Goal: Transaction & Acquisition: Book appointment/travel/reservation

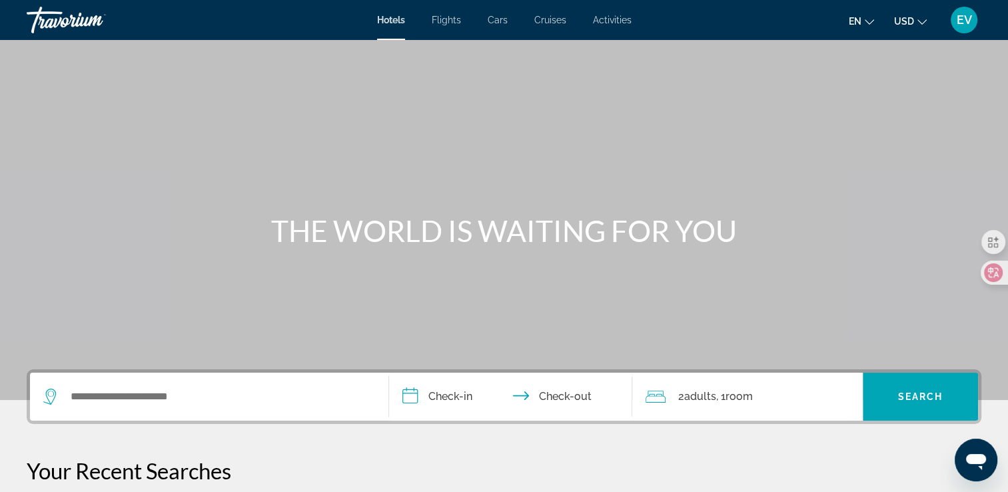
click at [917, 13] on button "USD USD ($) MXN (Mex$) CAD (Can$) GBP (£) EUR (€) AUD (A$) NZD (NZ$) CNY (CN¥)" at bounding box center [910, 20] width 33 height 19
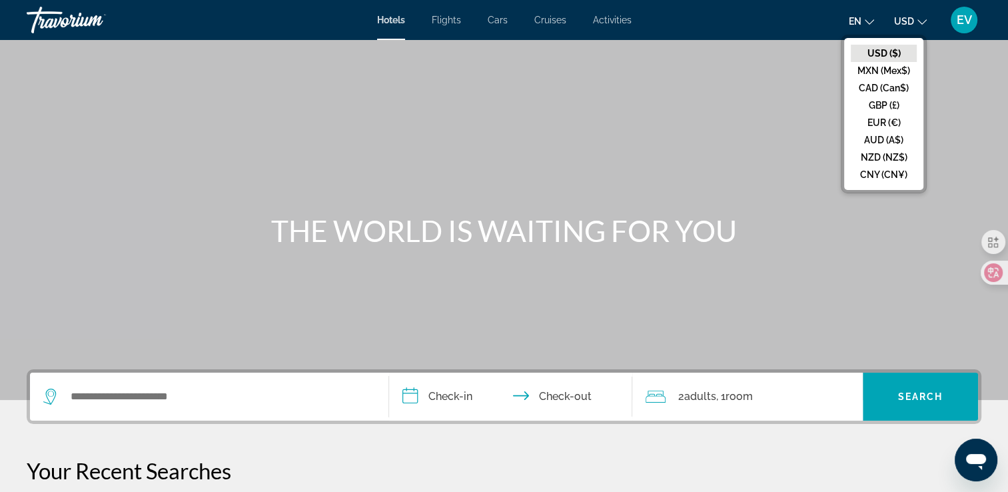
click at [917, 13] on button "USD USD ($) MXN (Mex$) CAD (Can$) GBP (£) EUR (€) AUD (A$) NZD (NZ$) CNY (CN¥)" at bounding box center [910, 20] width 33 height 19
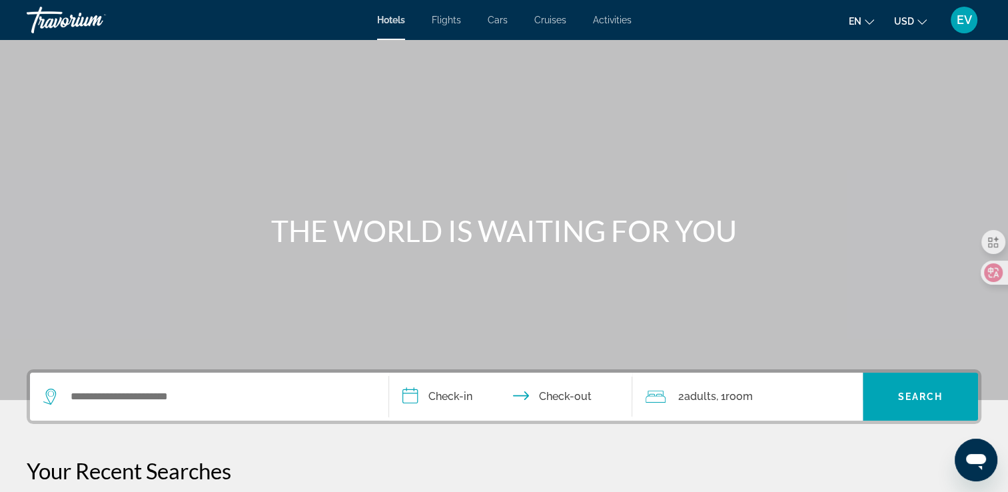
click at [858, 20] on span "en" at bounding box center [855, 21] width 13 height 11
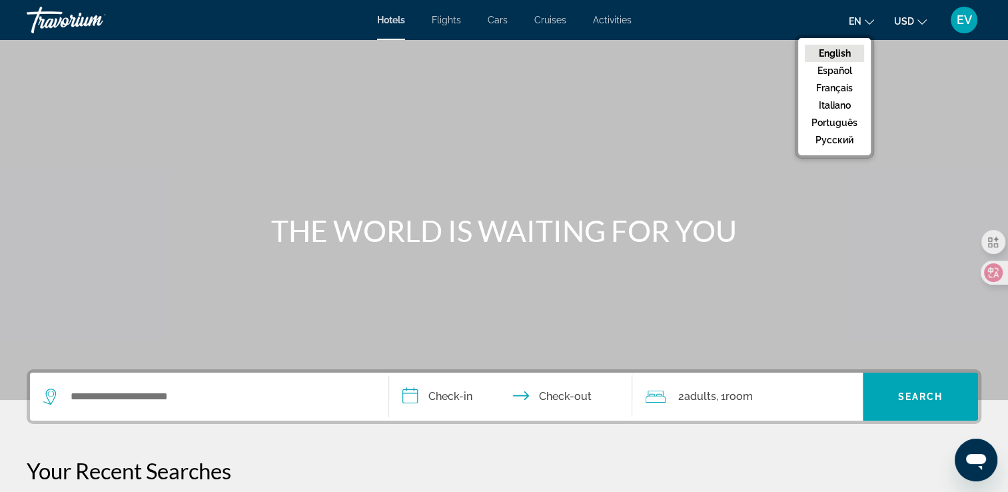
click at [858, 20] on span "en" at bounding box center [855, 21] width 13 height 11
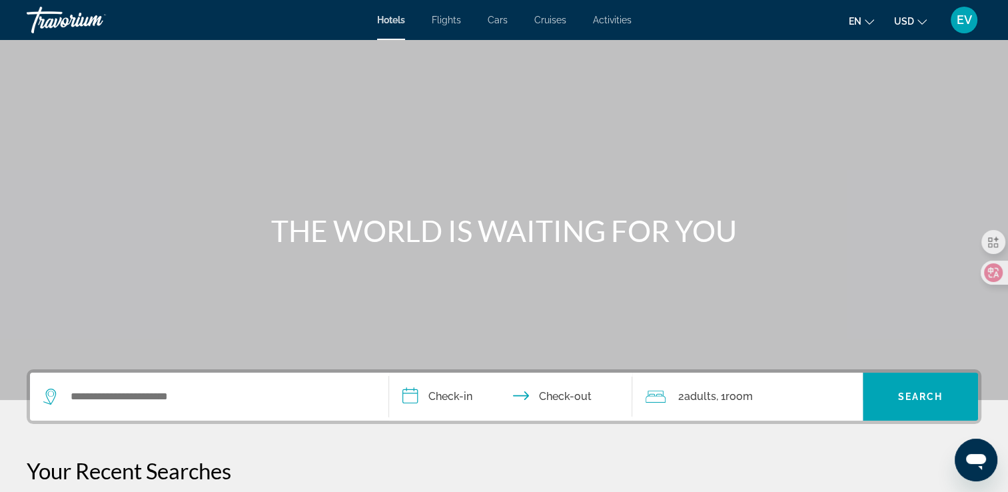
click at [962, 19] on span "EV" at bounding box center [964, 19] width 15 height 13
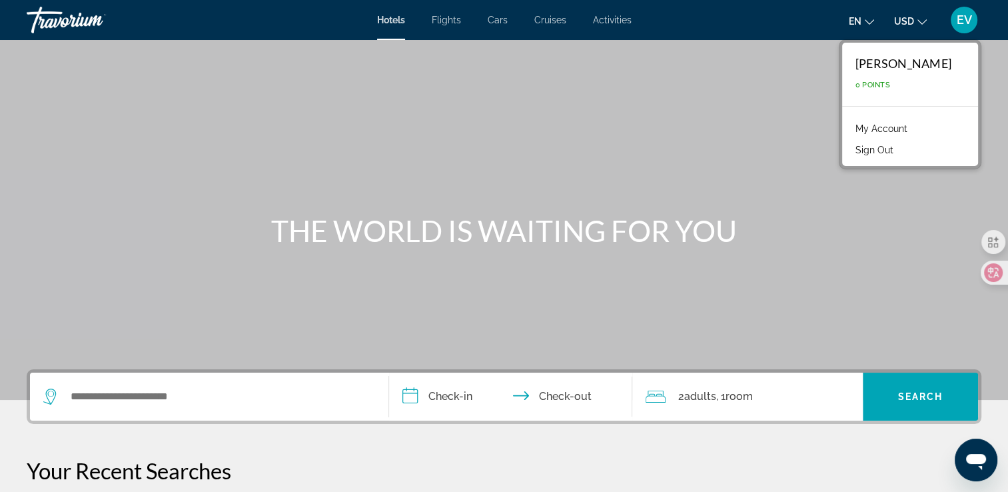
click at [965, 18] on span "EV" at bounding box center [964, 19] width 15 height 13
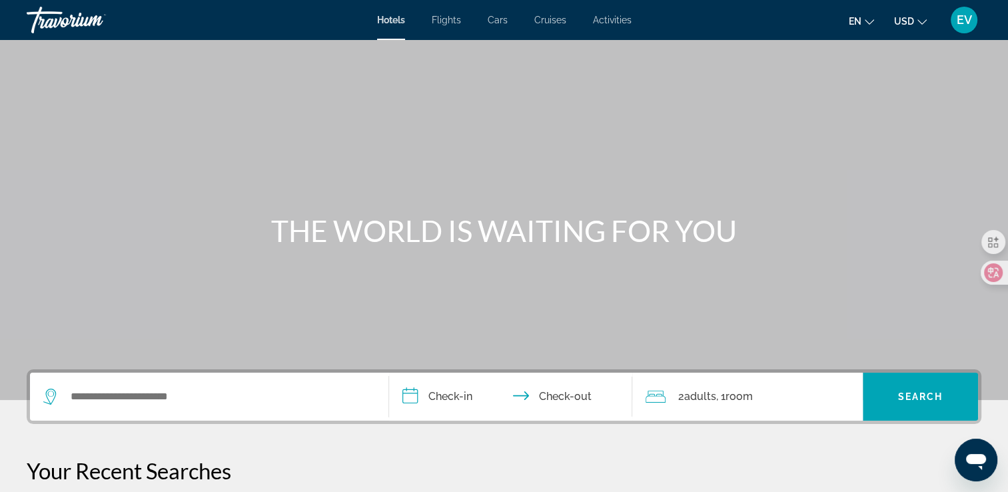
click at [448, 19] on span "Flights" at bounding box center [446, 20] width 29 height 11
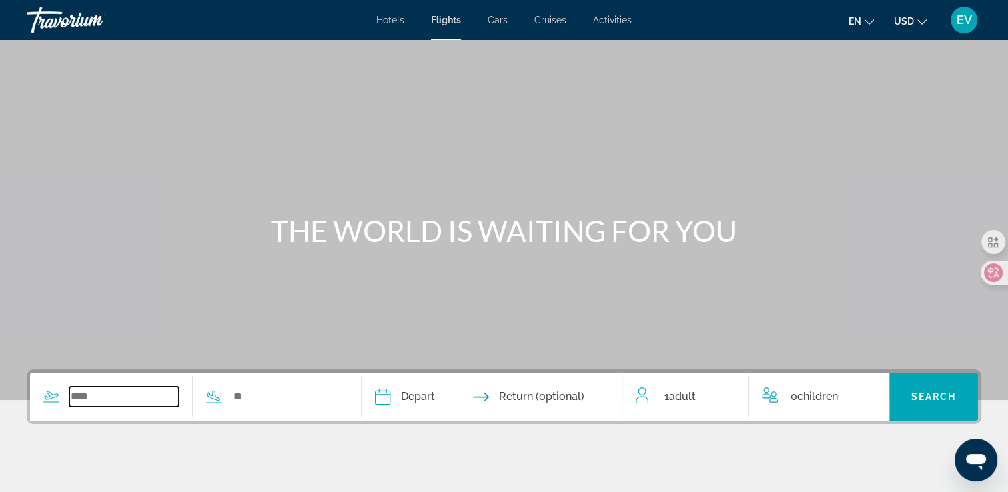
click at [153, 393] on input "Search widget" at bounding box center [123, 396] width 109 height 20
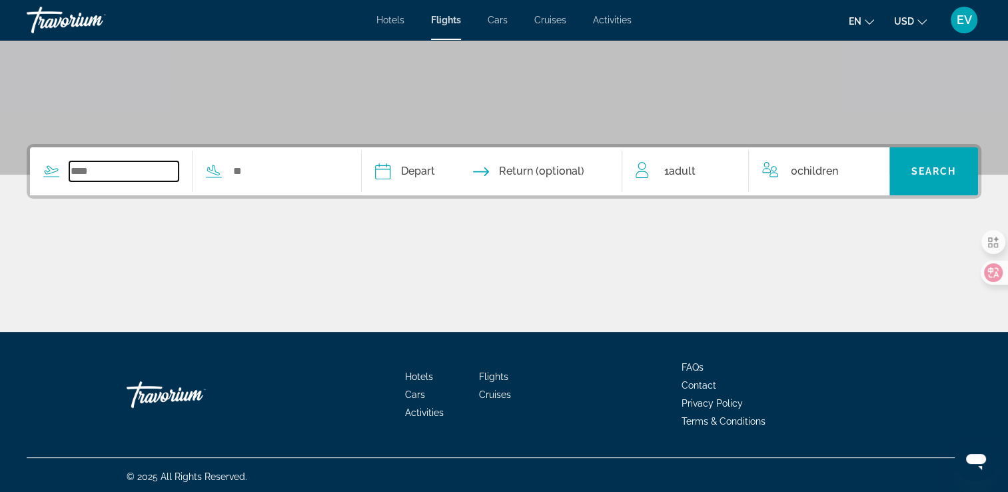
scroll to position [228, 0]
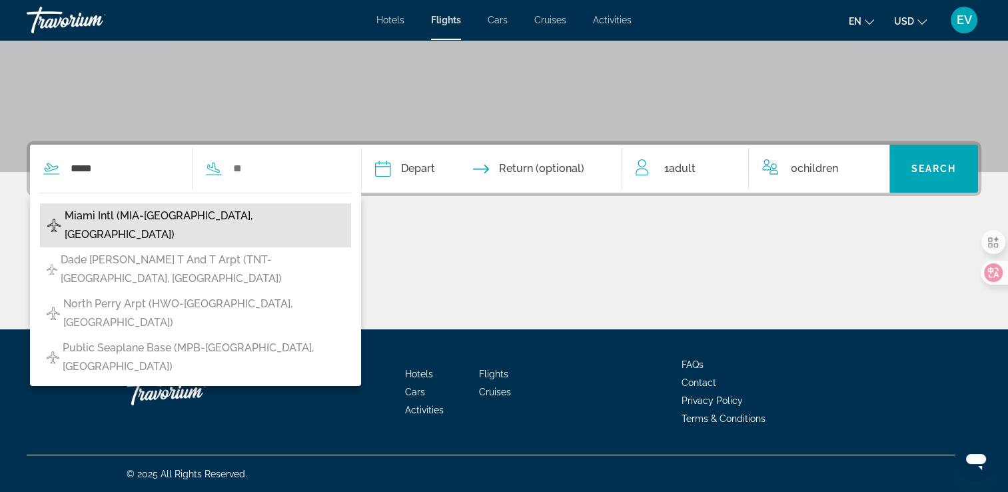
click at [247, 215] on span "Miami Intl (MIA-[GEOGRAPHIC_DATA], [GEOGRAPHIC_DATA])" at bounding box center [205, 225] width 280 height 37
type input "**********"
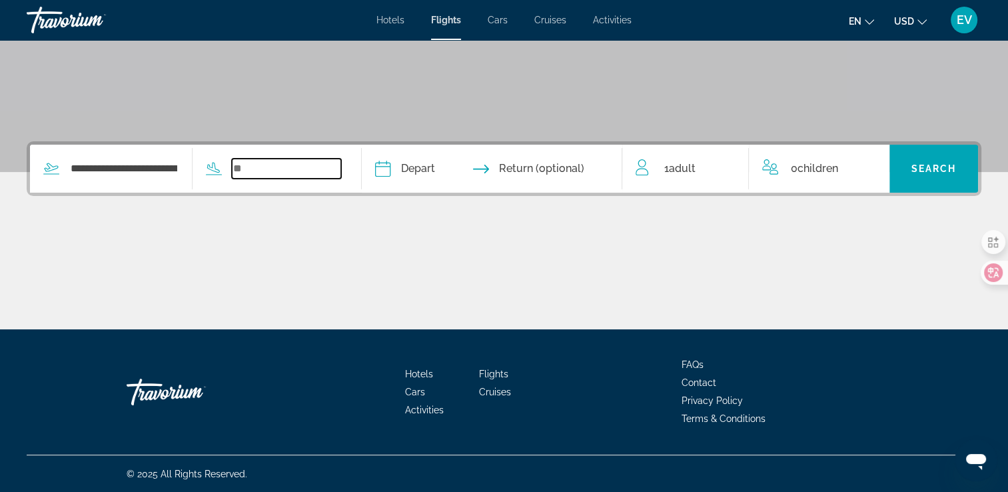
click at [310, 173] on input "Search widget" at bounding box center [286, 169] width 109 height 20
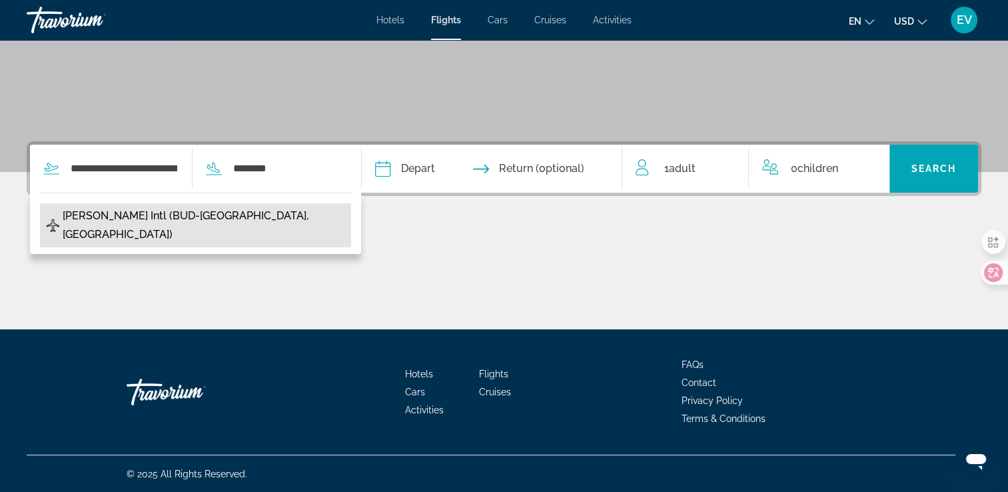
click at [351, 217] on button "[PERSON_NAME] Intl (BUD-[GEOGRAPHIC_DATA], [GEOGRAPHIC_DATA])" at bounding box center [195, 225] width 311 height 44
type input "**********"
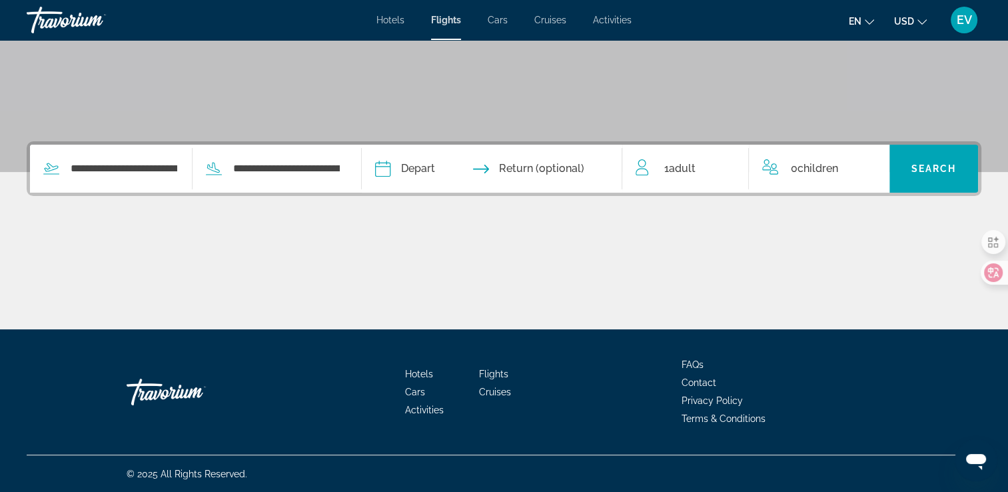
click at [443, 175] on input "Depart date" at bounding box center [436, 171] width 129 height 52
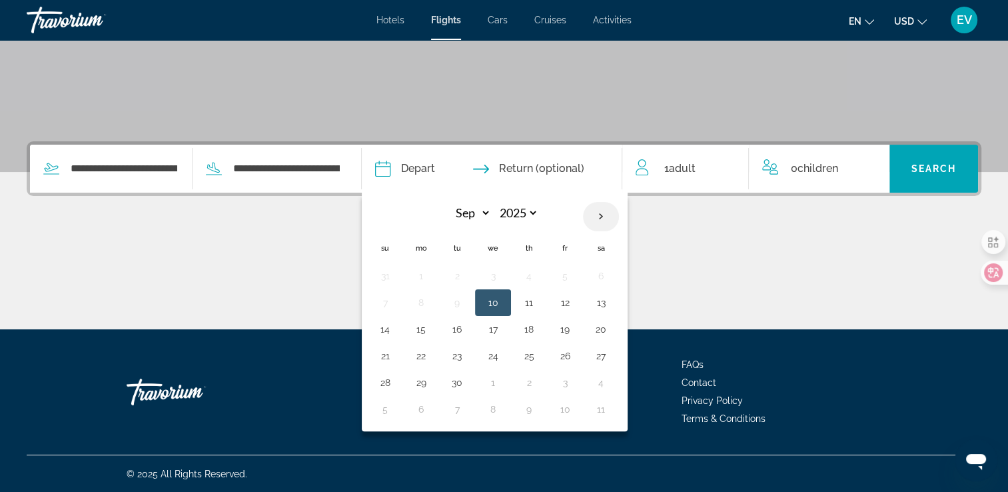
click at [619, 213] on th "Next month" at bounding box center [601, 216] width 36 height 29
select select "*"
click at [504, 302] on button "8" at bounding box center [492, 302] width 21 height 19
type input "**********"
select select "*"
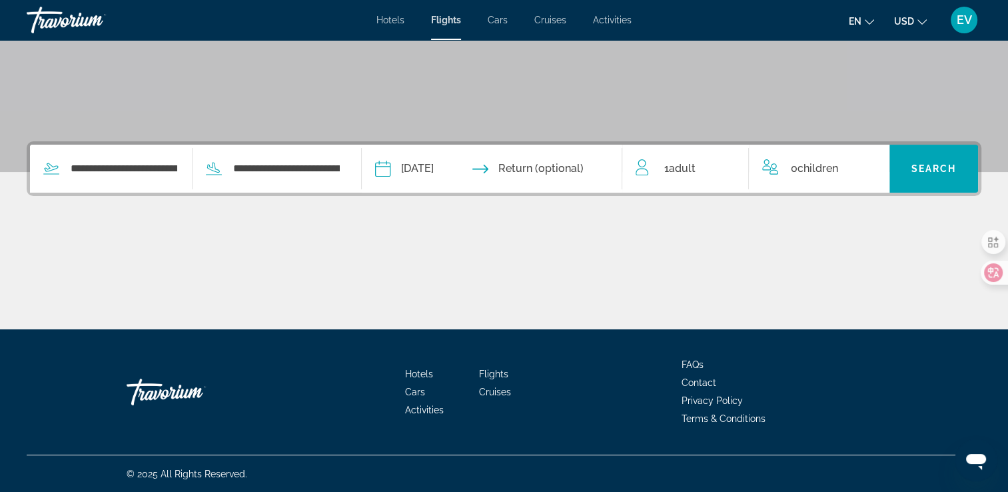
click at [567, 171] on input "Return date" at bounding box center [563, 171] width 129 height 52
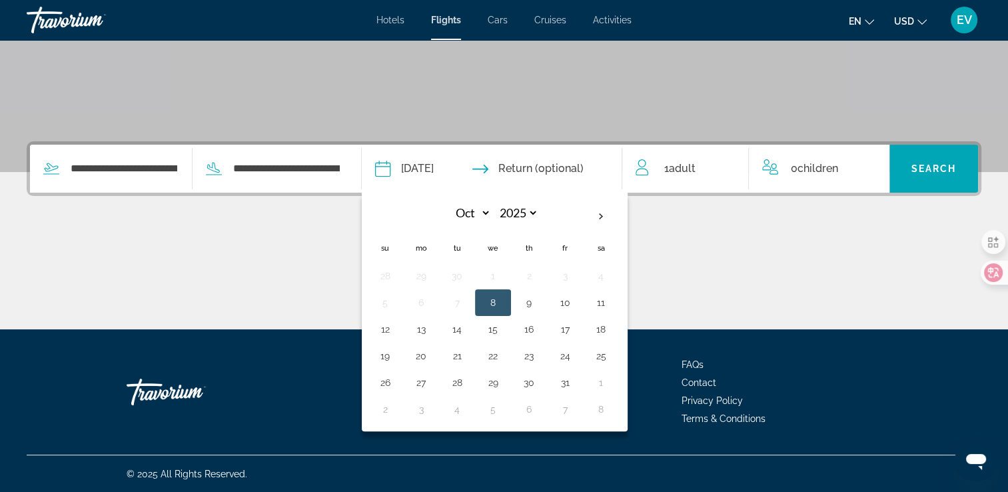
click at [504, 350] on button "22" at bounding box center [492, 355] width 21 height 19
type input "**********"
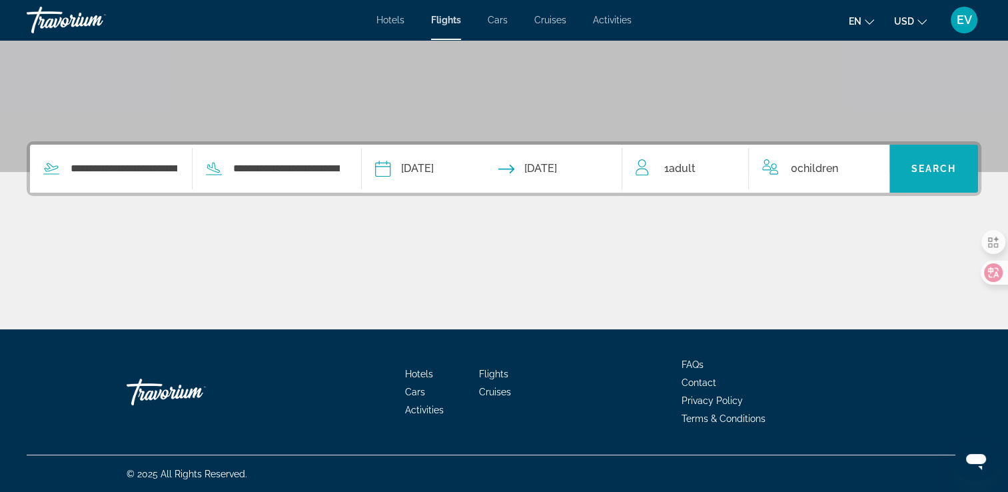
click at [941, 169] on span "Search" at bounding box center [933, 168] width 45 height 11
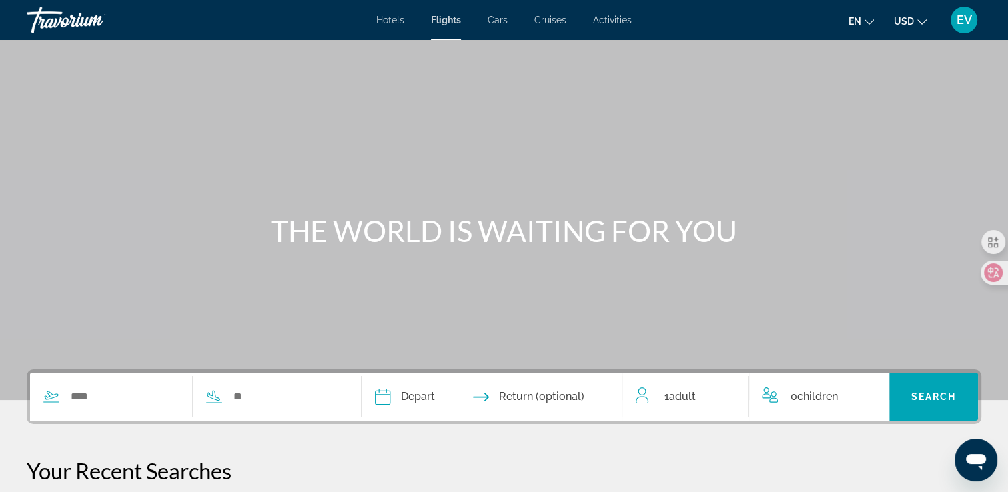
click at [396, 20] on span "Hotels" at bounding box center [390, 20] width 28 height 11
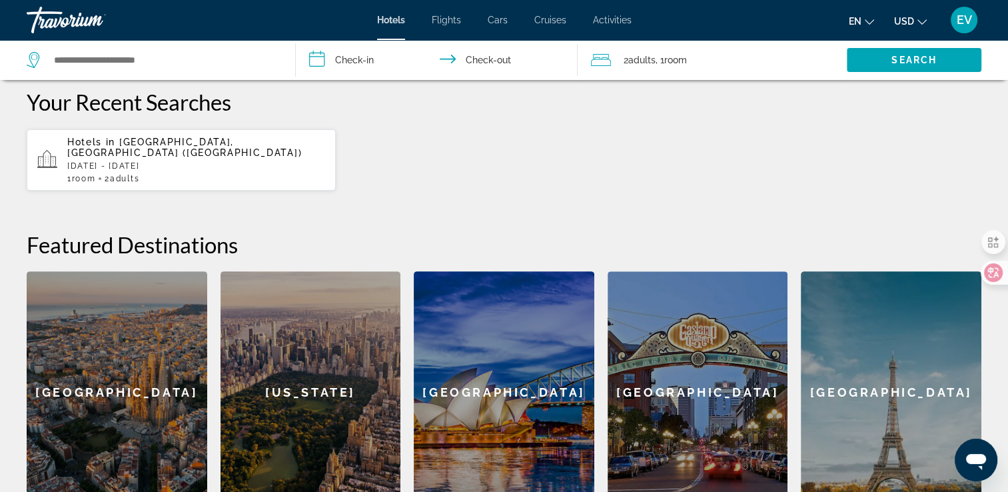
scroll to position [176, 0]
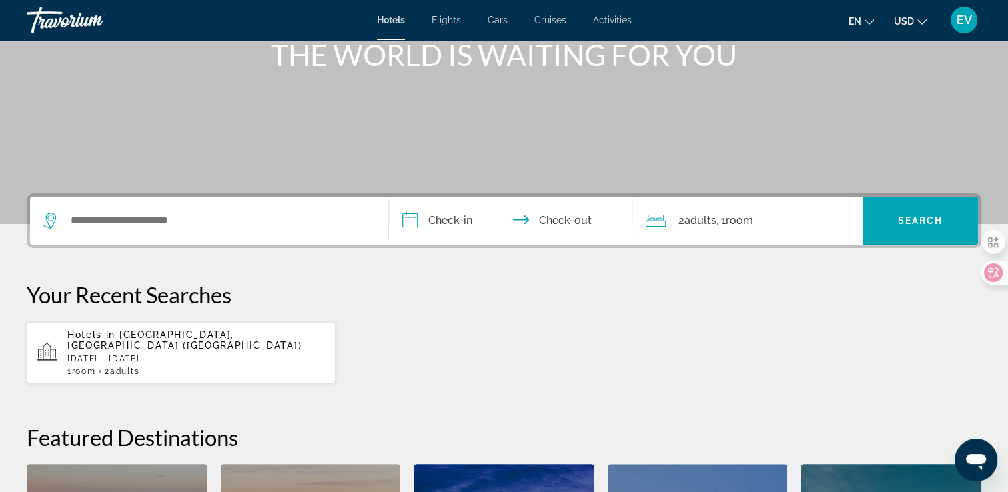
click at [154, 354] on p "[DATE] - [DATE]" at bounding box center [196, 358] width 258 height 9
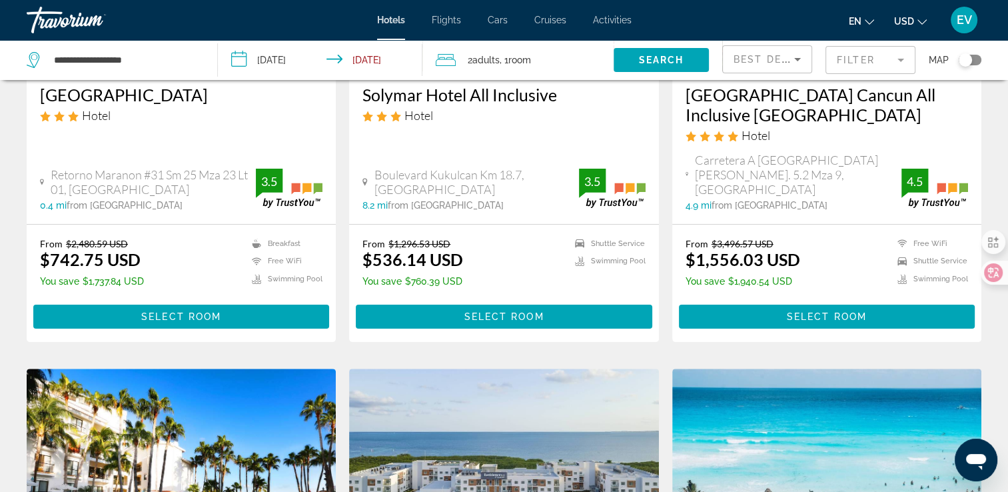
scroll to position [267, 0]
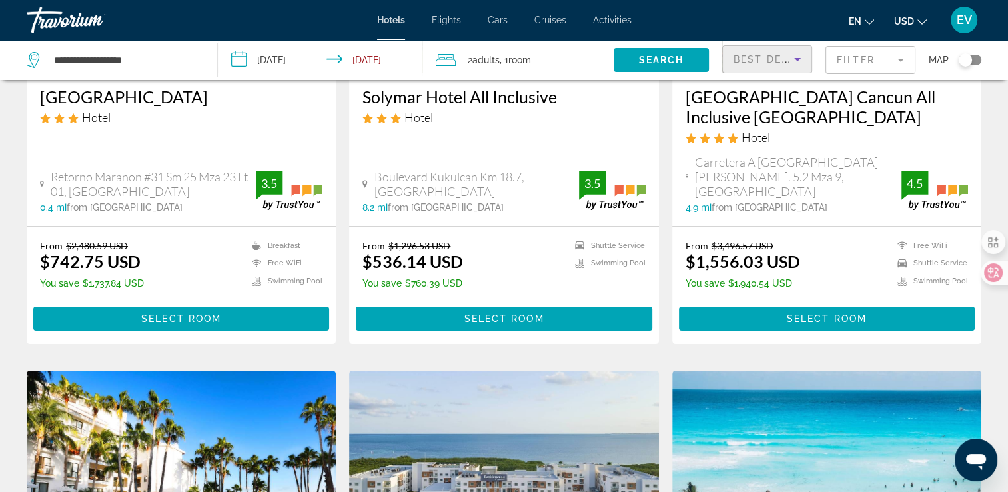
click at [803, 57] on icon "Sort by" at bounding box center [798, 59] width 16 height 16
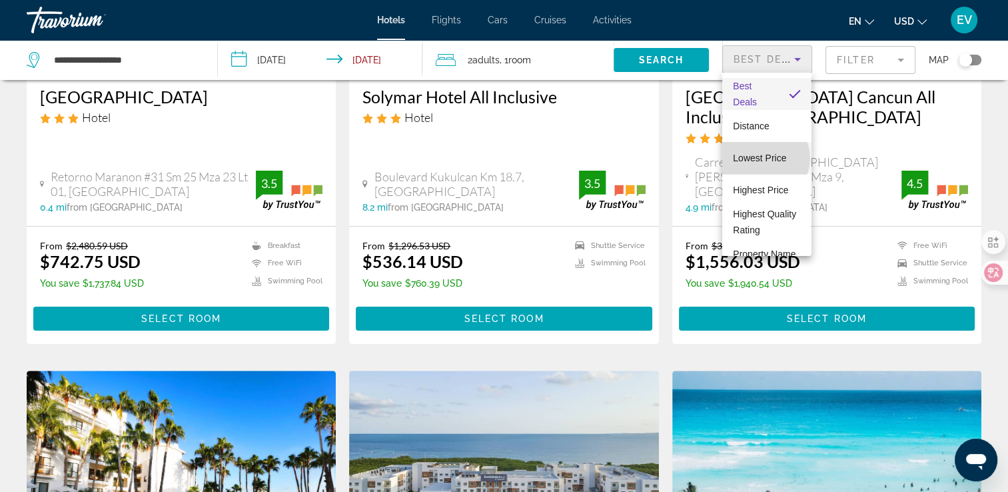
click at [765, 158] on span "Lowest Price" at bounding box center [759, 158] width 53 height 11
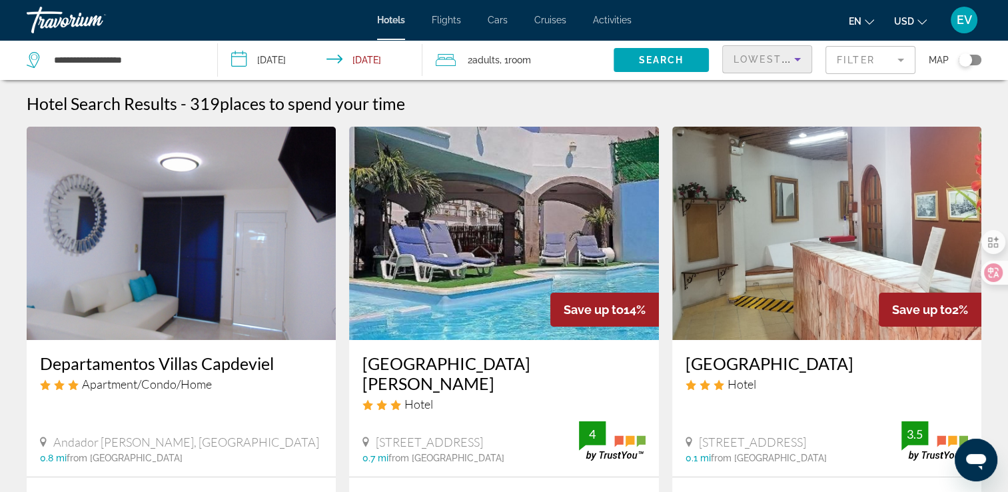
click at [867, 59] on mat-form-field "Filter" at bounding box center [870, 60] width 90 height 28
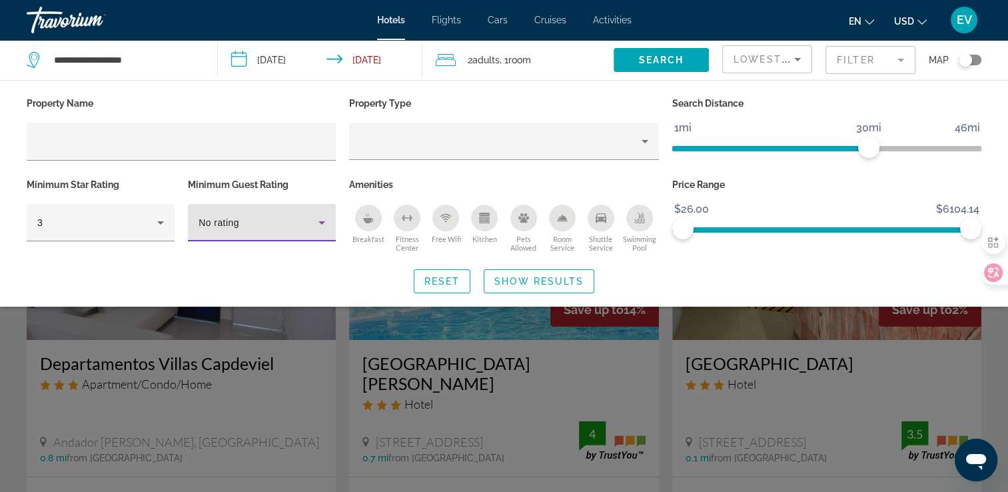
click at [243, 229] on div "No rating" at bounding box center [259, 223] width 120 height 16
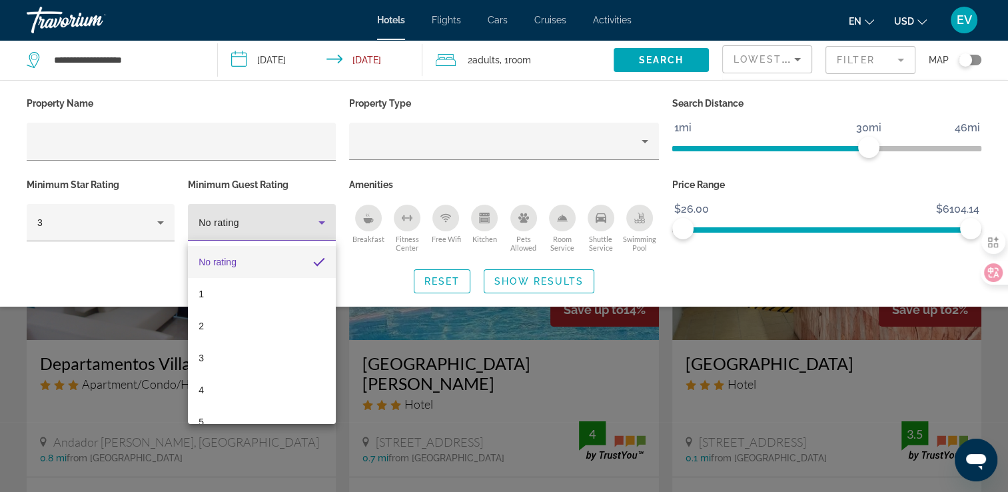
click at [157, 224] on div at bounding box center [504, 246] width 1008 height 492
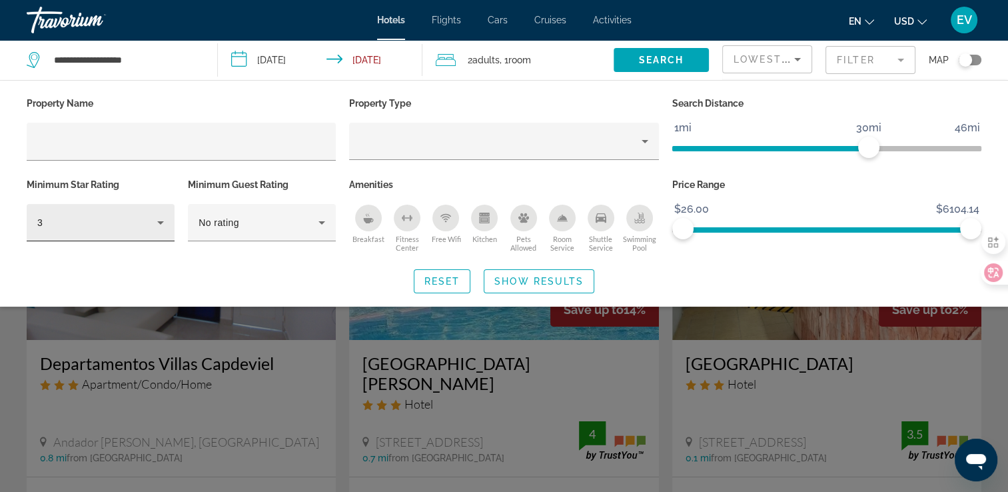
click at [120, 223] on div "3" at bounding box center [97, 223] width 120 height 16
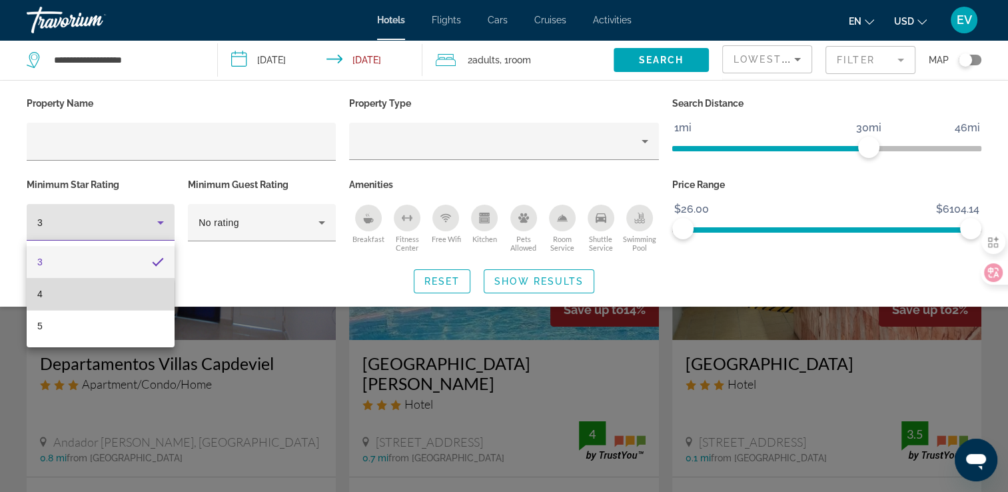
click at [73, 294] on mat-option "4" at bounding box center [101, 294] width 148 height 32
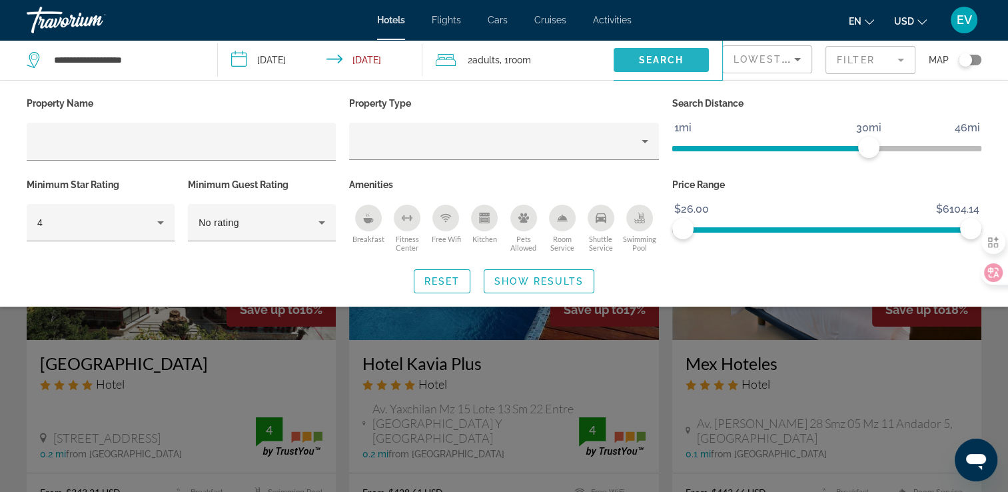
click at [674, 58] on span "Search" at bounding box center [660, 60] width 45 height 11
click at [574, 276] on span "Show Results" at bounding box center [538, 281] width 89 height 11
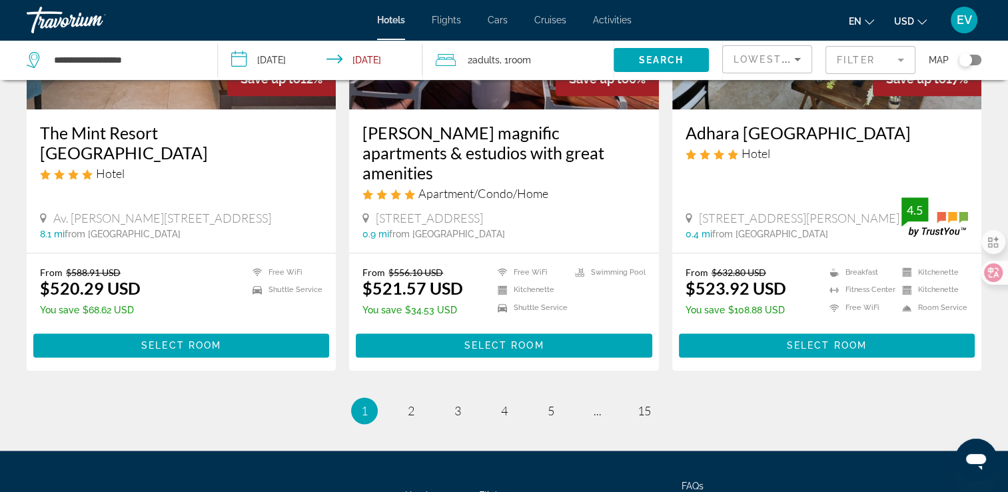
scroll to position [1773, 0]
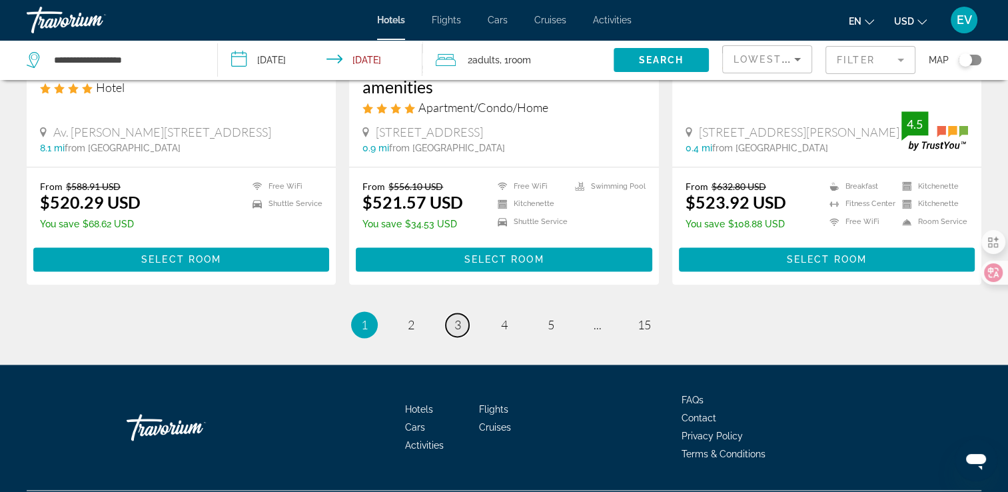
click at [458, 317] on span "3" at bounding box center [457, 324] width 7 height 15
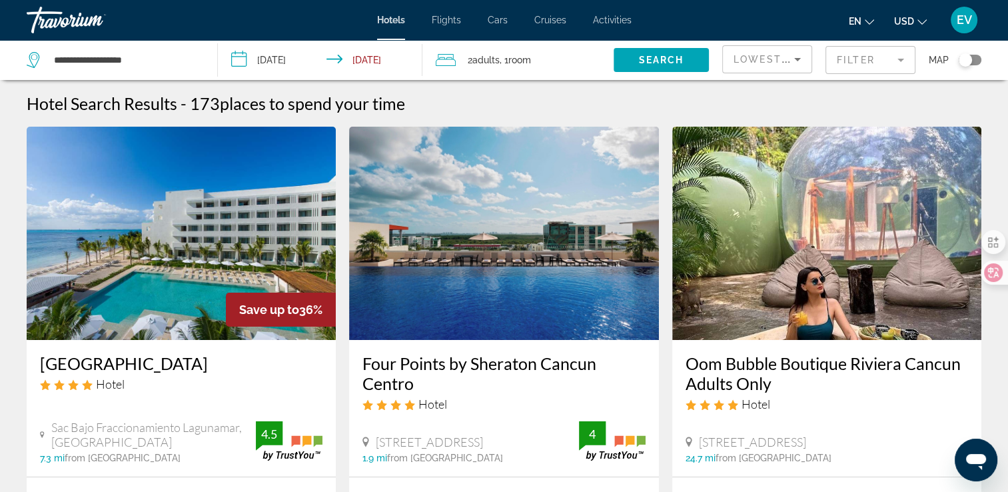
click at [788, 60] on span "Lowest Price" at bounding box center [776, 59] width 85 height 11
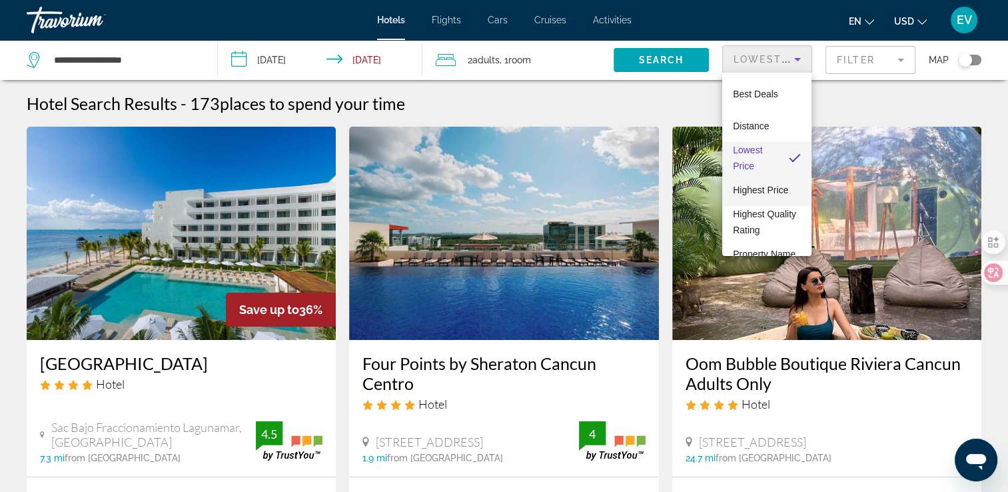
click at [753, 185] on span "Highest Price" at bounding box center [760, 190] width 55 height 11
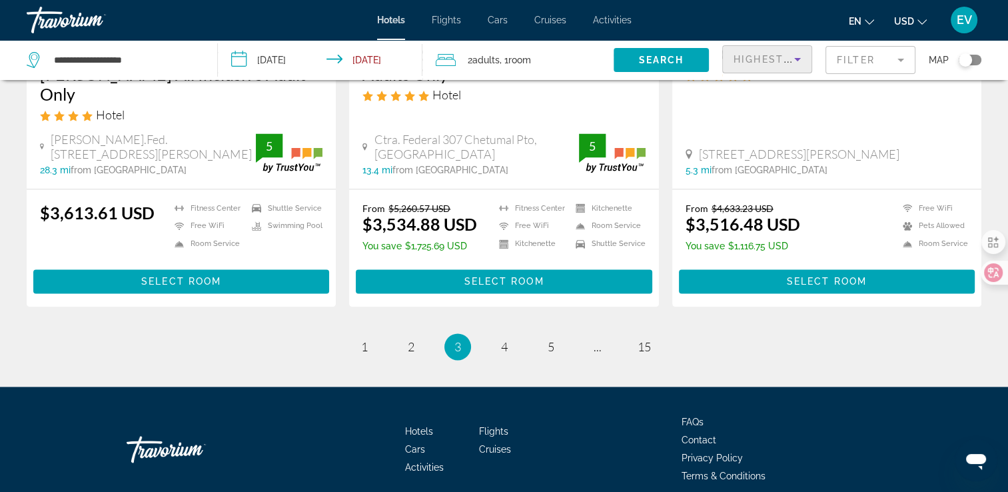
scroll to position [1852, 0]
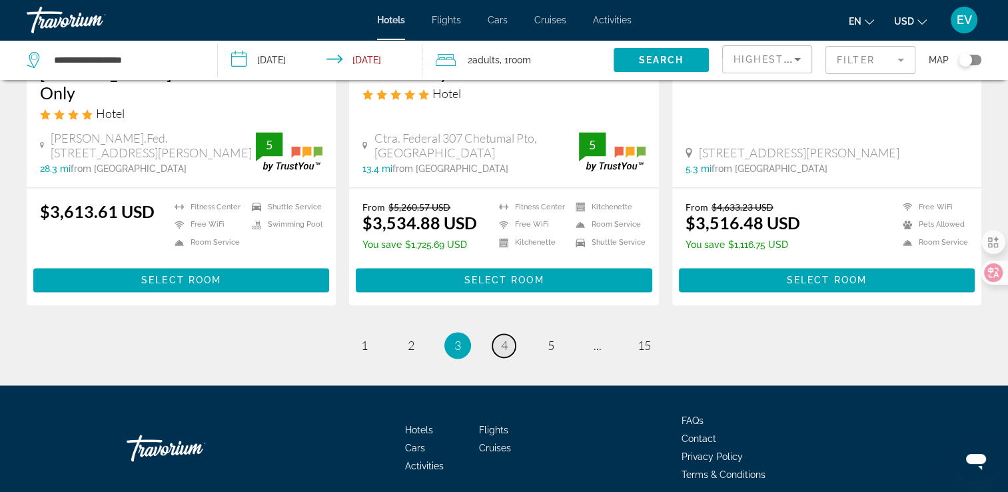
click at [505, 334] on link "page 4" at bounding box center [503, 345] width 23 height 23
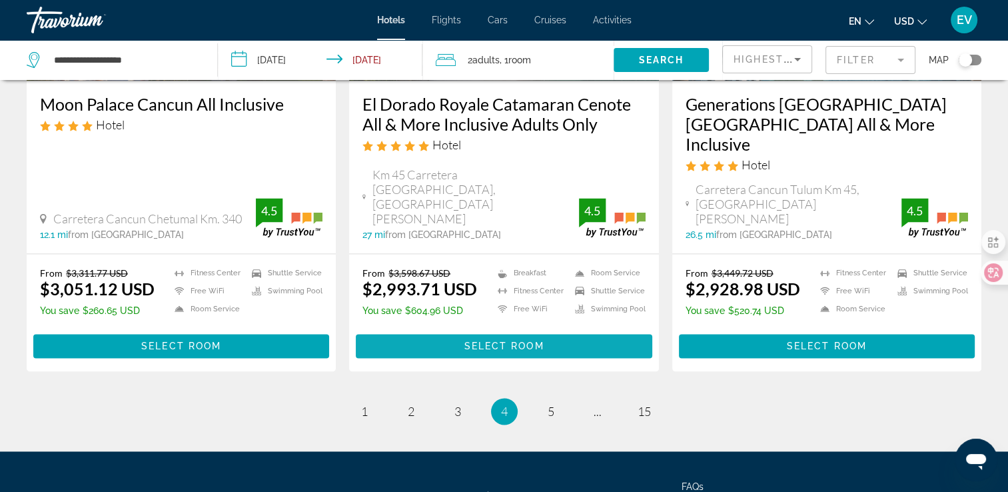
scroll to position [1852, 0]
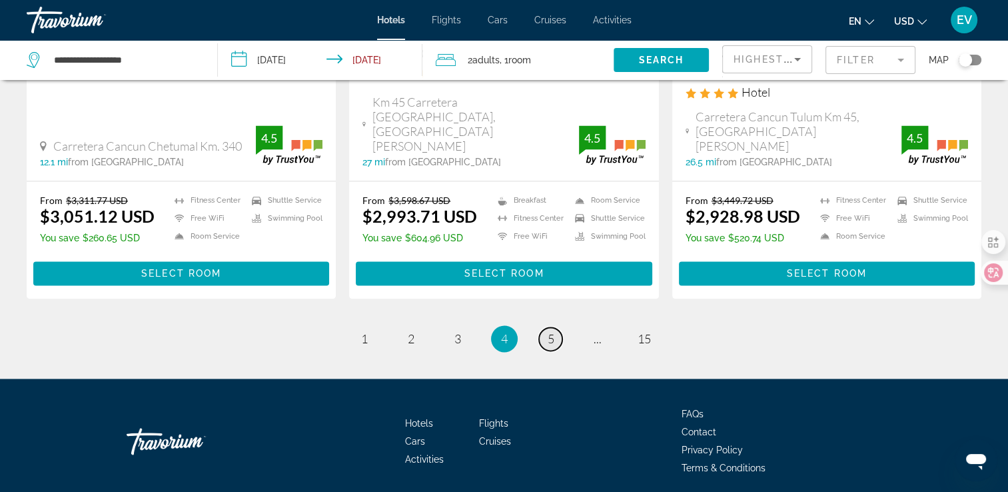
click at [552, 331] on span "5" at bounding box center [551, 338] width 7 height 15
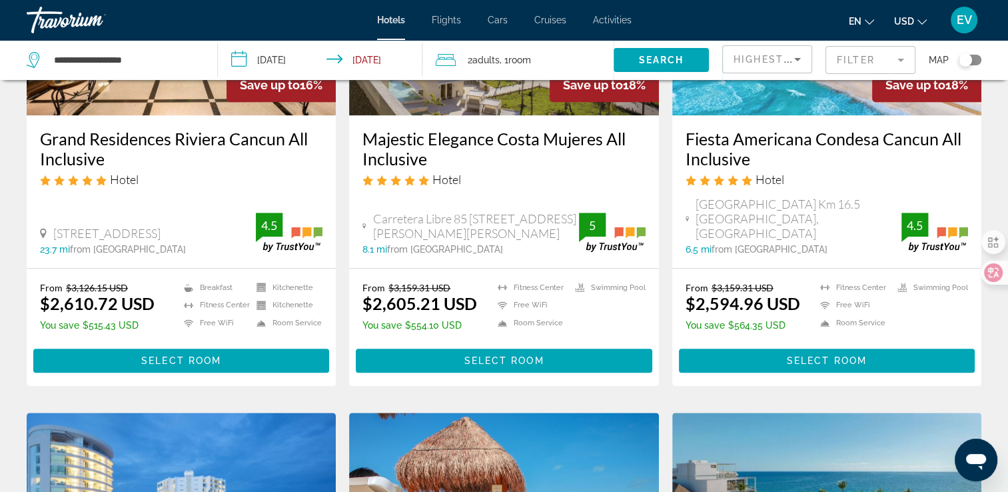
scroll to position [1243, 0]
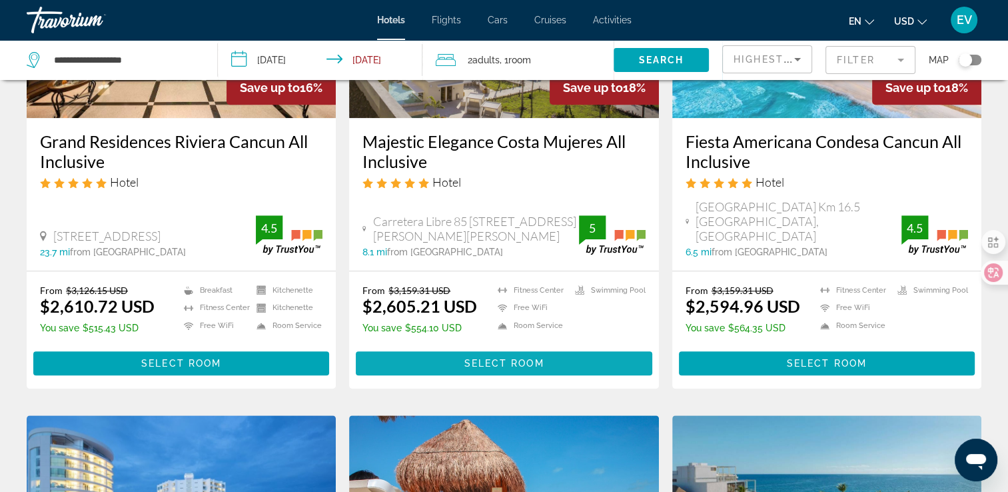
click at [492, 358] on span "Select Room" at bounding box center [504, 363] width 80 height 11
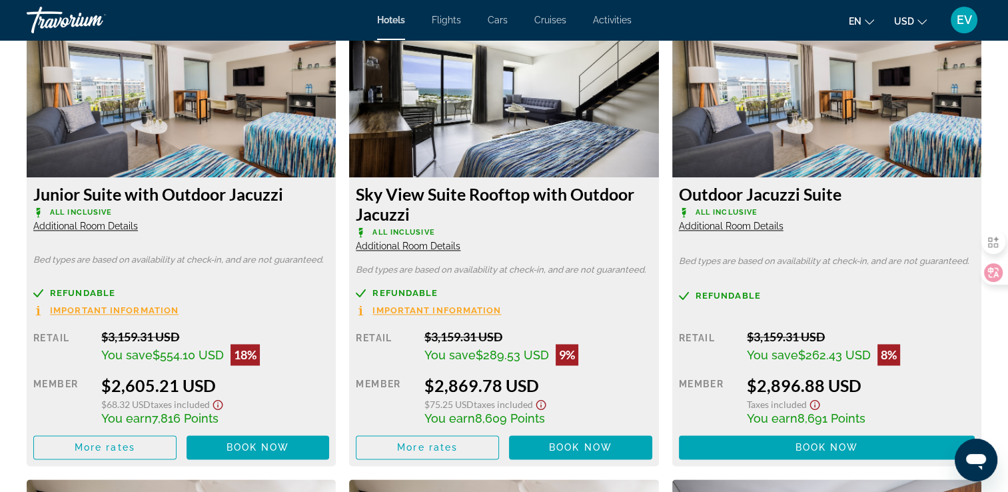
scroll to position [1999, 0]
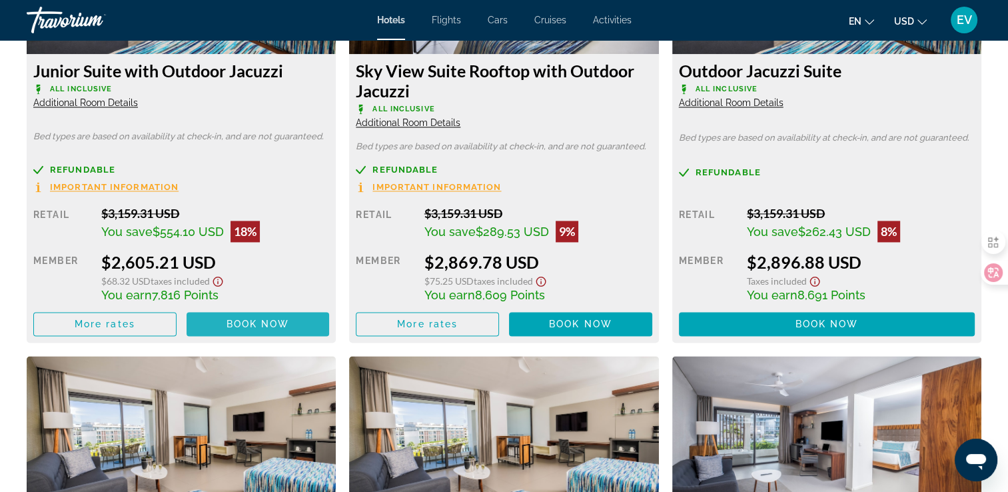
click at [246, 326] on span "Book now" at bounding box center [258, 323] width 63 height 11
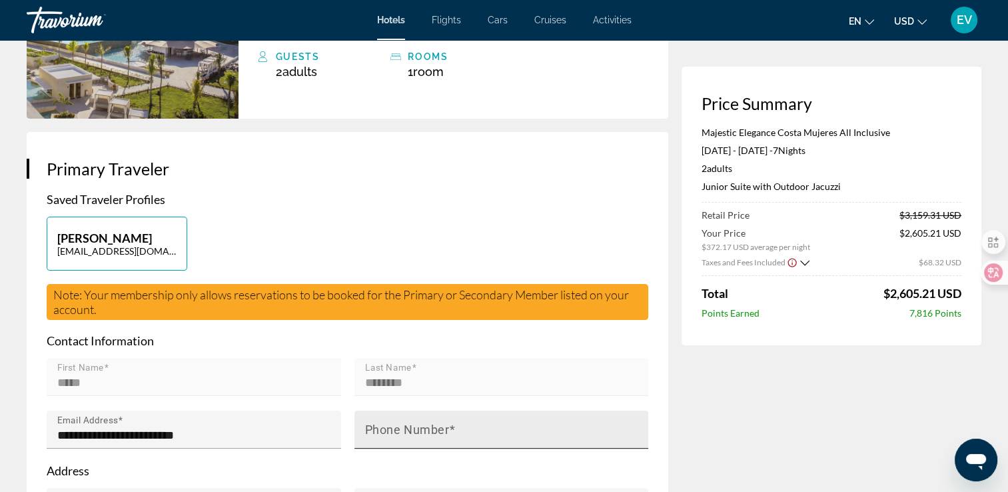
scroll to position [1, 0]
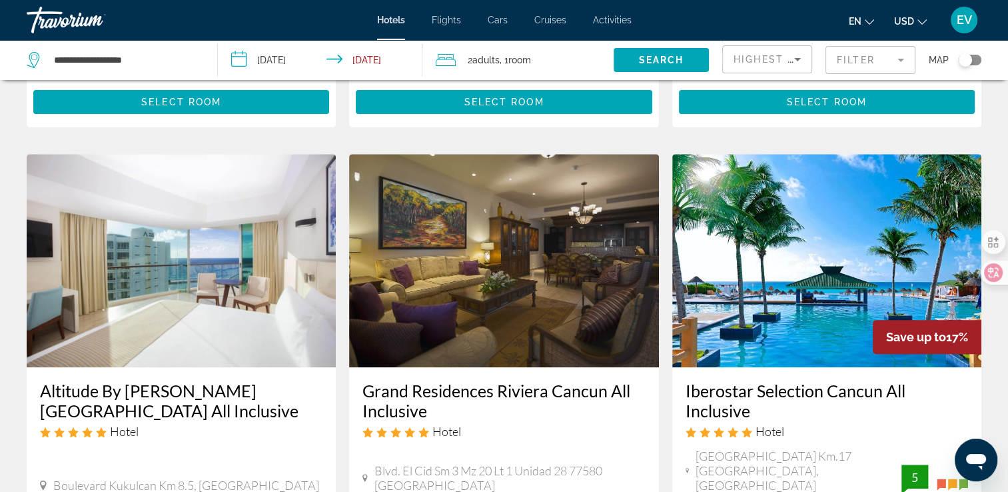
scroll to position [600, 0]
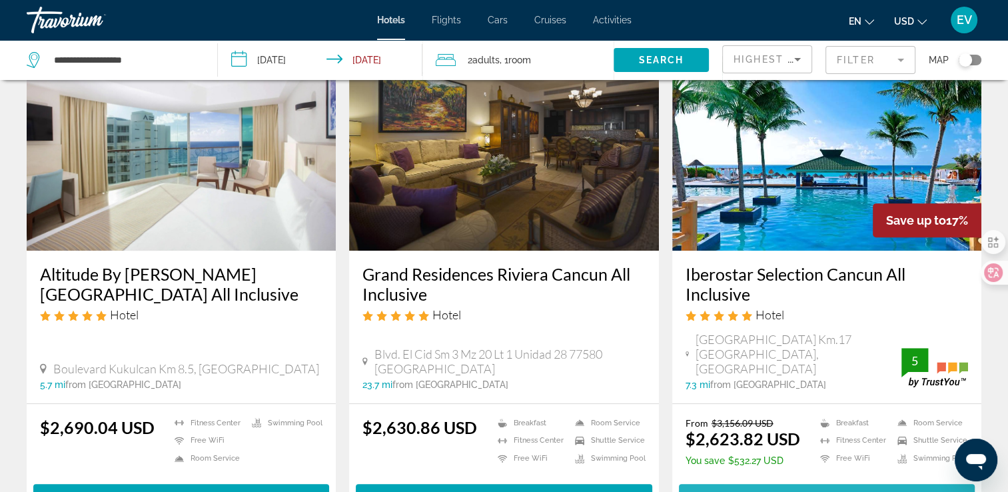
click at [765, 480] on span "Main content" at bounding box center [827, 496] width 296 height 32
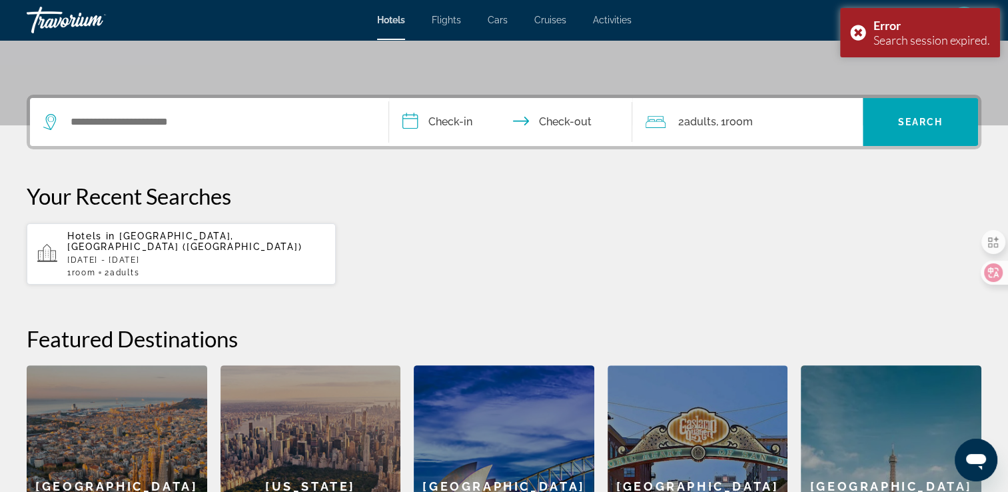
scroll to position [133, 0]
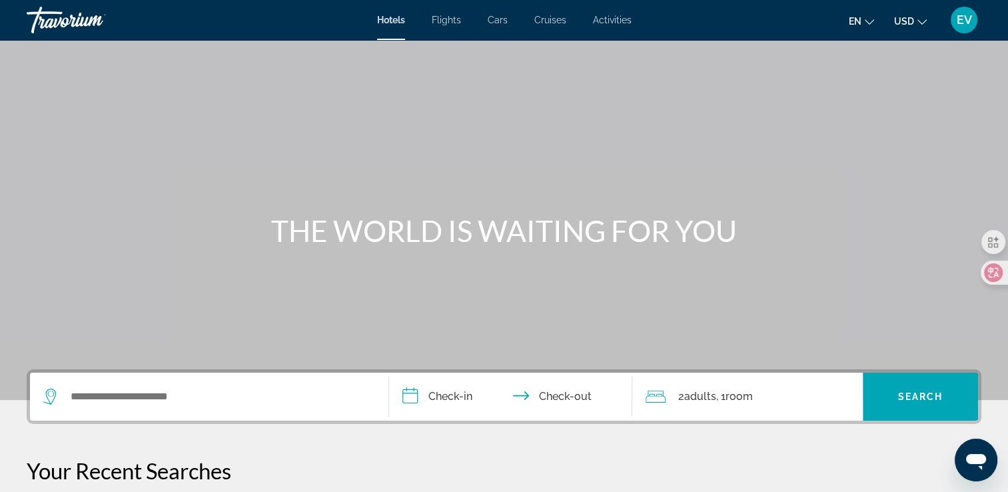
scroll to position [267, 0]
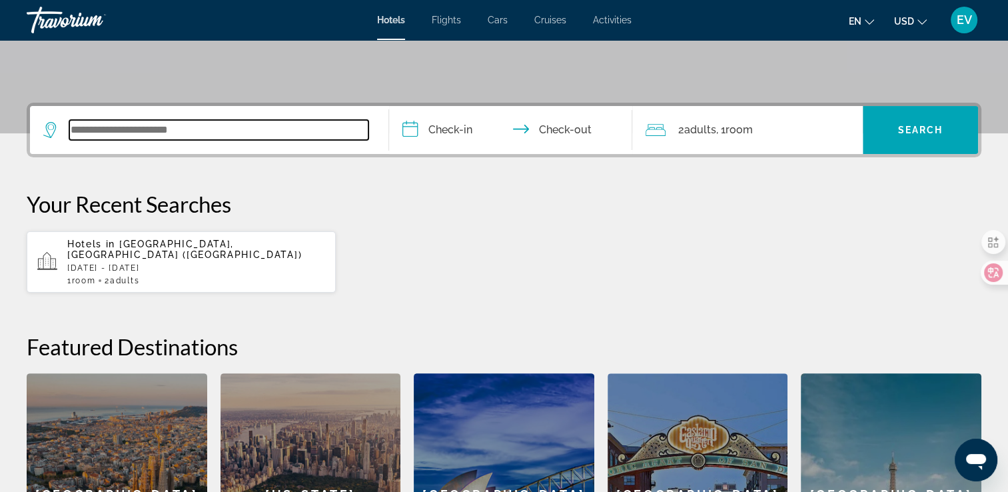
click at [280, 135] on input "Search widget" at bounding box center [218, 130] width 299 height 20
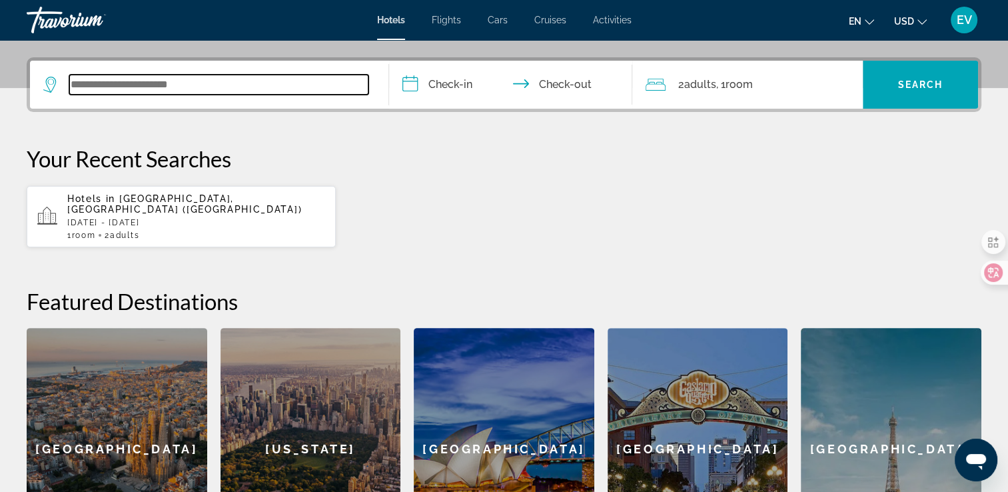
scroll to position [325, 0]
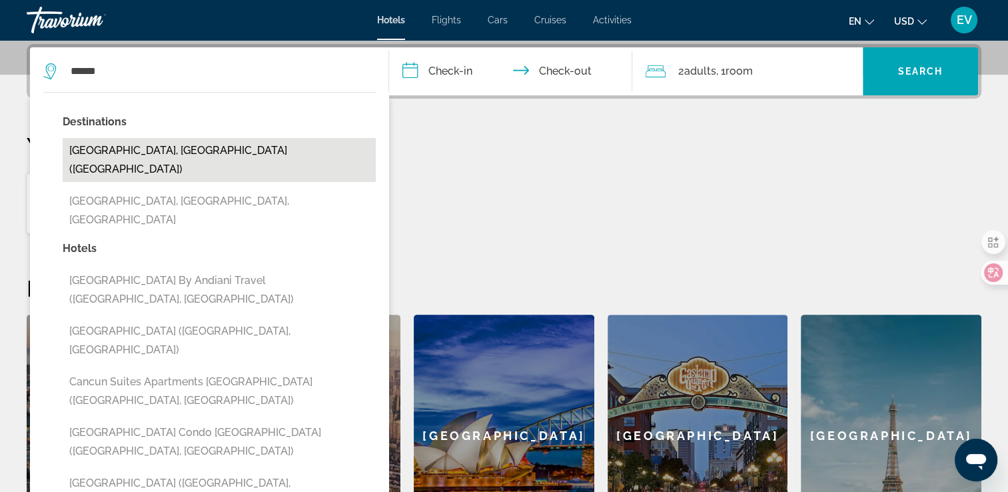
click at [173, 151] on button "[GEOGRAPHIC_DATA], [GEOGRAPHIC_DATA] ([GEOGRAPHIC_DATA])" at bounding box center [219, 160] width 313 height 44
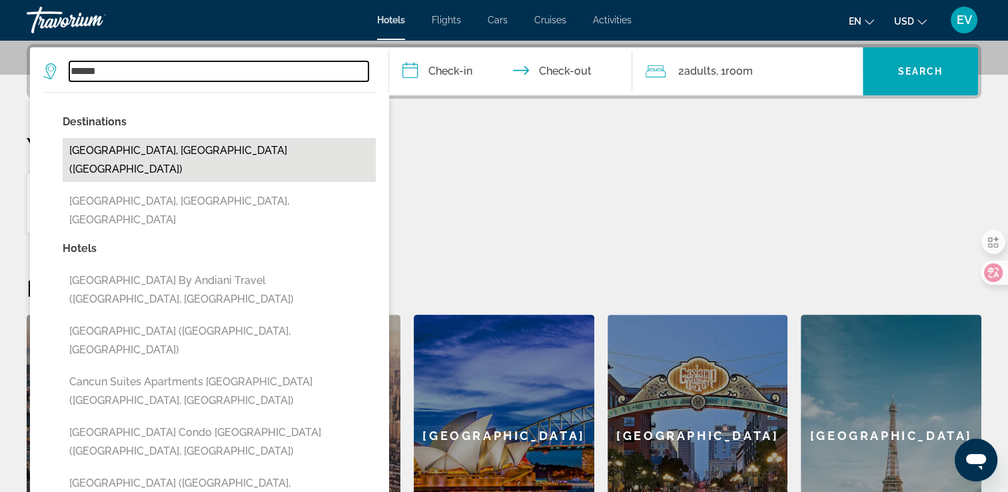
type input "**********"
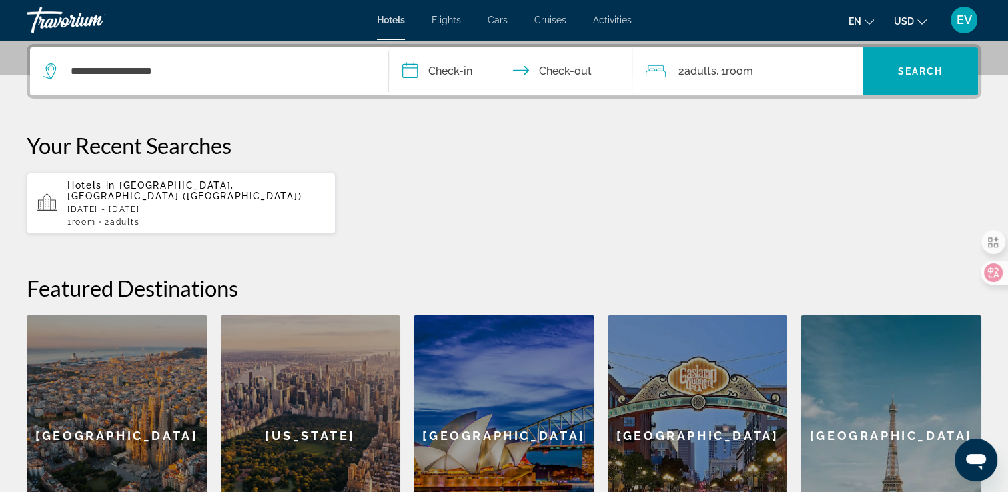
click at [456, 61] on input "**********" at bounding box center [513, 73] width 249 height 52
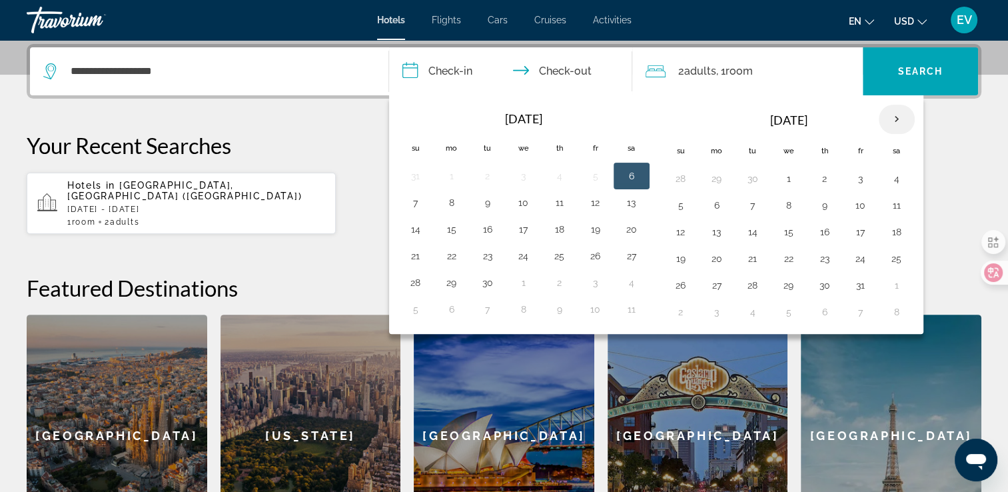
click at [892, 113] on th "Next month" at bounding box center [897, 119] width 36 height 29
click at [714, 206] on button "3" at bounding box center [716, 205] width 21 height 19
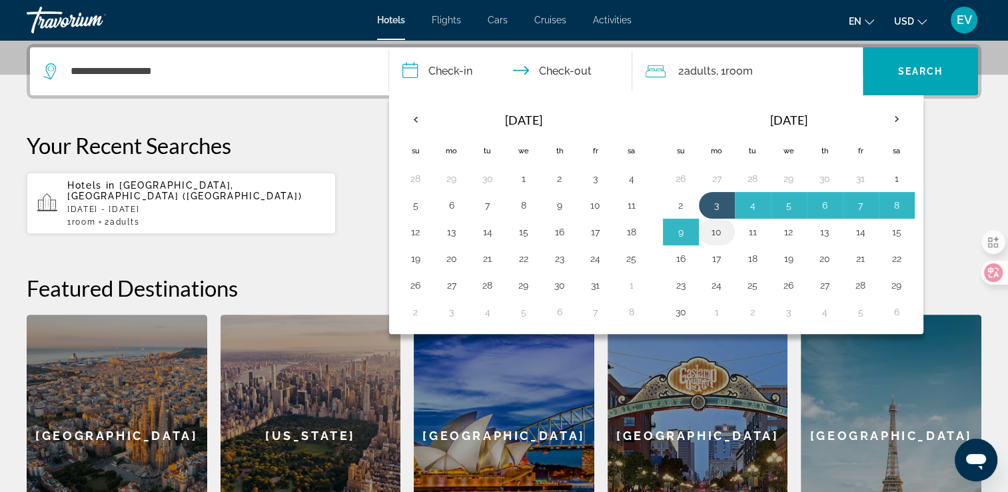
click at [716, 233] on button "10" at bounding box center [716, 232] width 21 height 19
type input "**********"
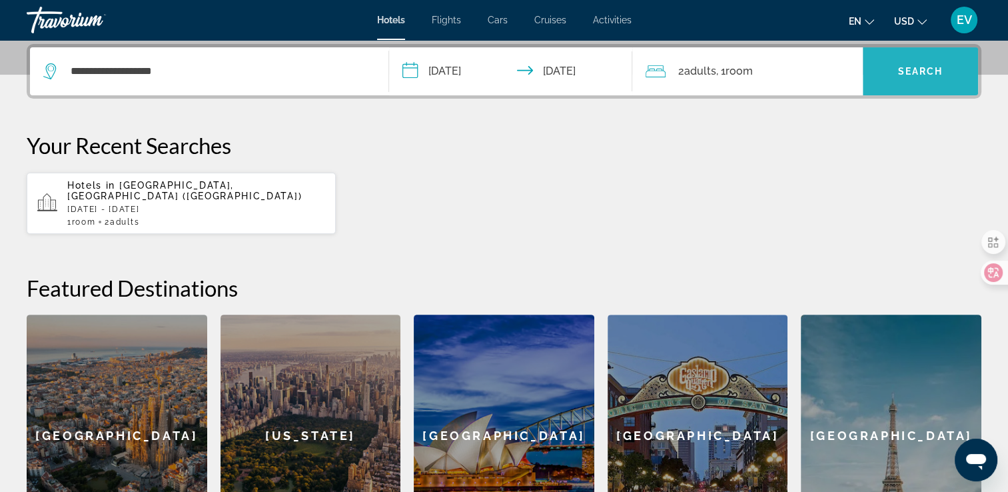
click at [931, 63] on span "Search widget" at bounding box center [920, 71] width 115 height 32
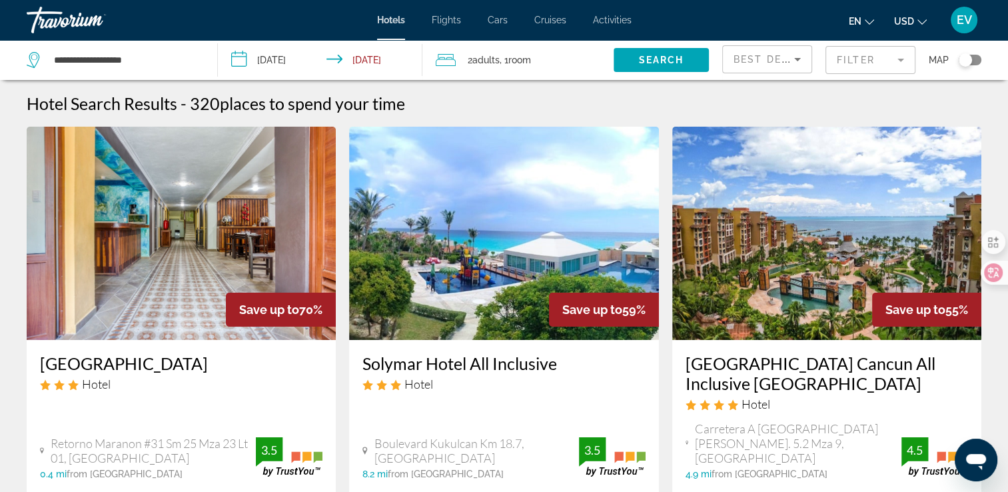
click at [861, 57] on mat-form-field "Filter" at bounding box center [870, 60] width 90 height 28
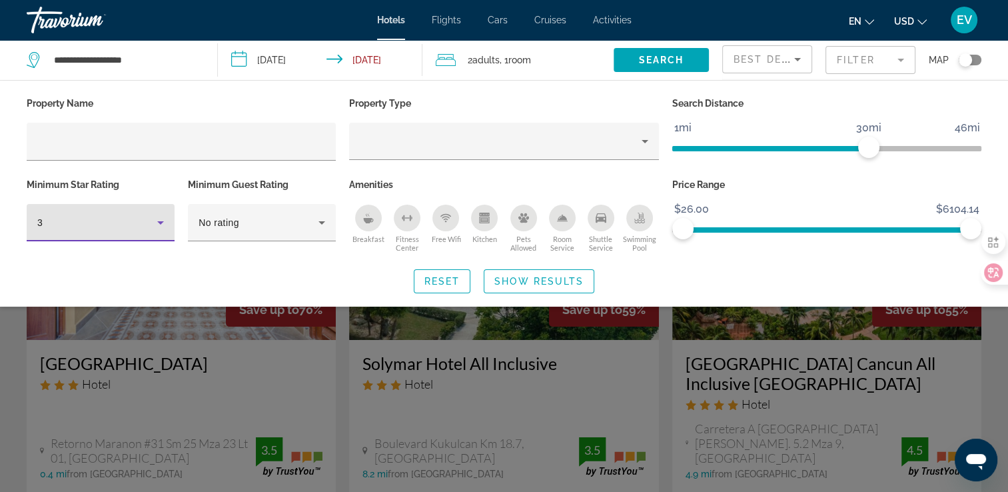
click at [75, 225] on div "3" at bounding box center [97, 223] width 120 height 16
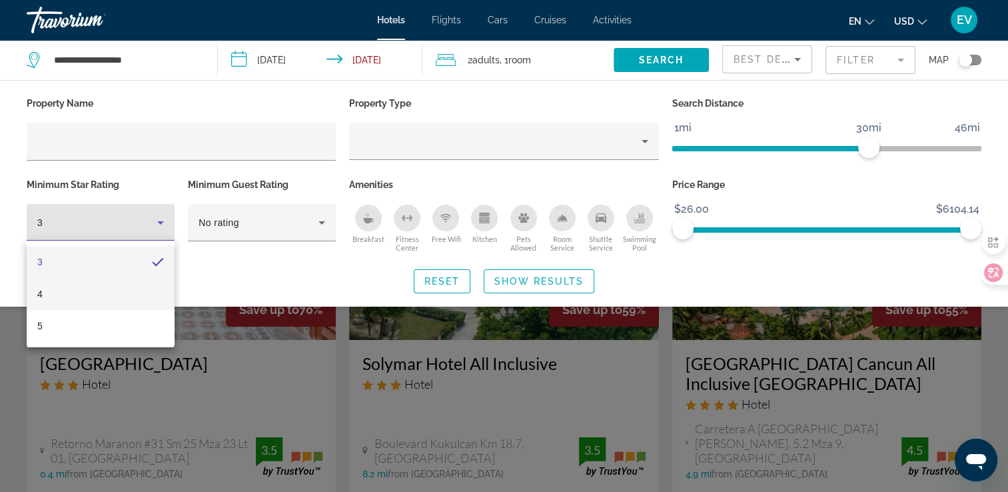
click at [62, 293] on mat-option "4" at bounding box center [101, 294] width 148 height 32
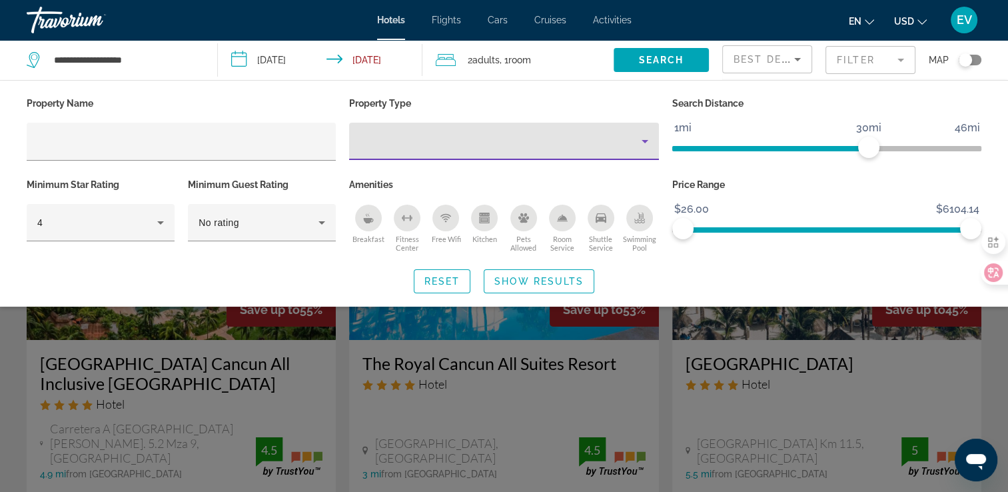
click at [498, 137] on div "Property type" at bounding box center [500, 141] width 281 height 16
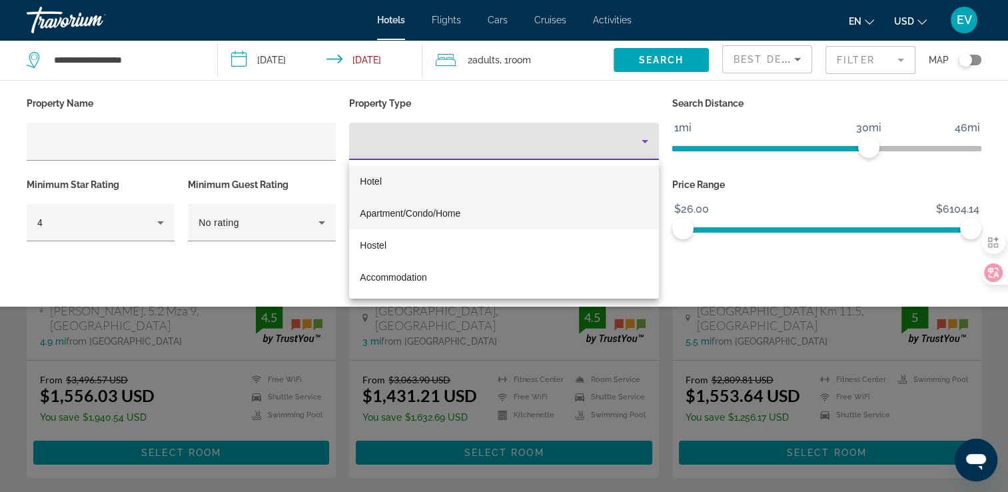
scroll to position [133, 0]
click at [195, 136] on div at bounding box center [504, 246] width 1008 height 492
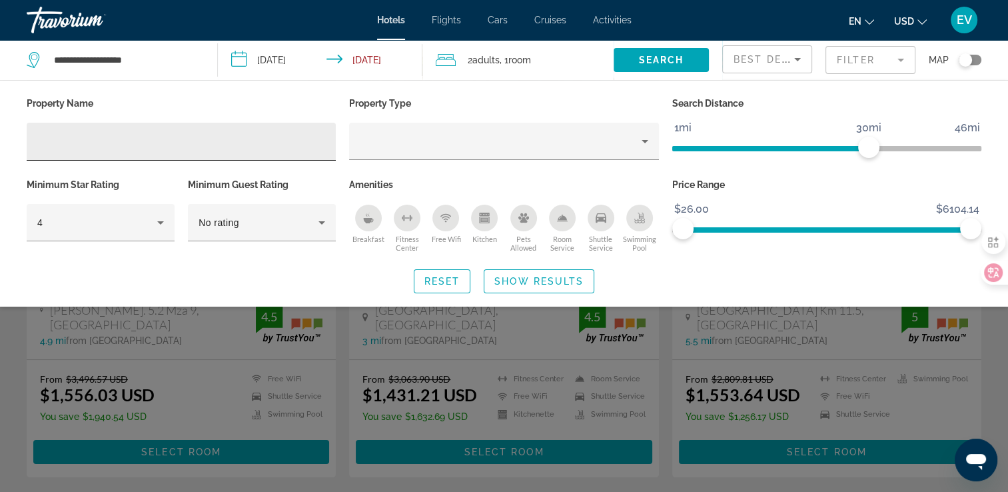
click at [184, 127] on div "Hotel Filters" at bounding box center [181, 142] width 288 height 38
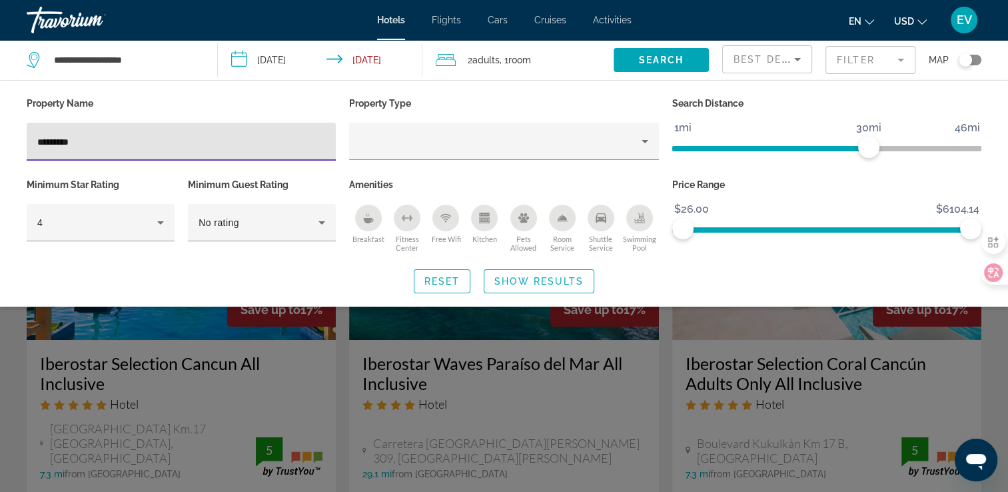
type input "*********"
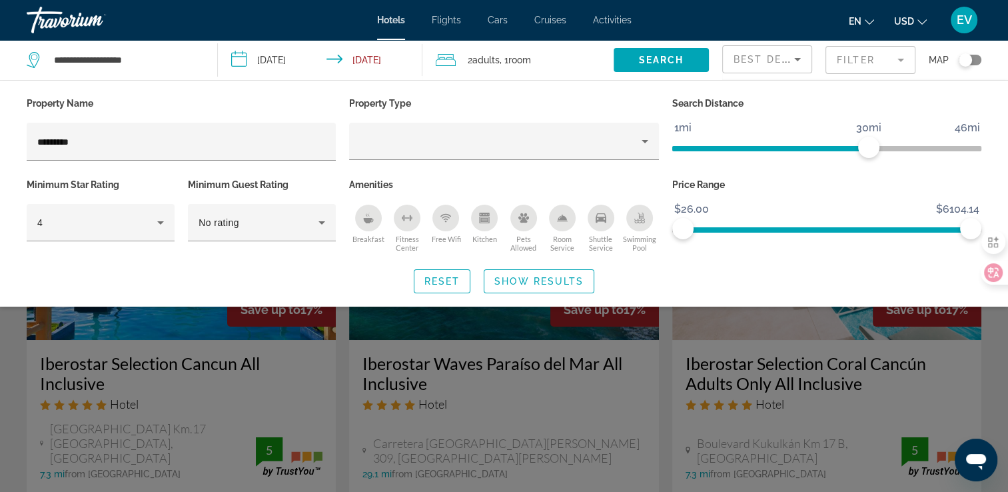
click at [216, 387] on div "Search widget" at bounding box center [504, 346] width 1008 height 292
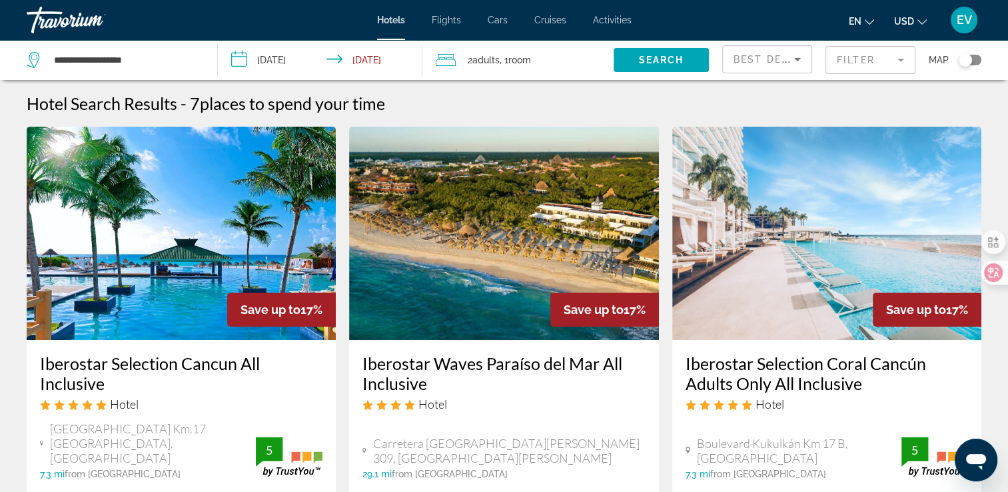
click at [877, 61] on mat-form-field "Filter" at bounding box center [870, 60] width 90 height 28
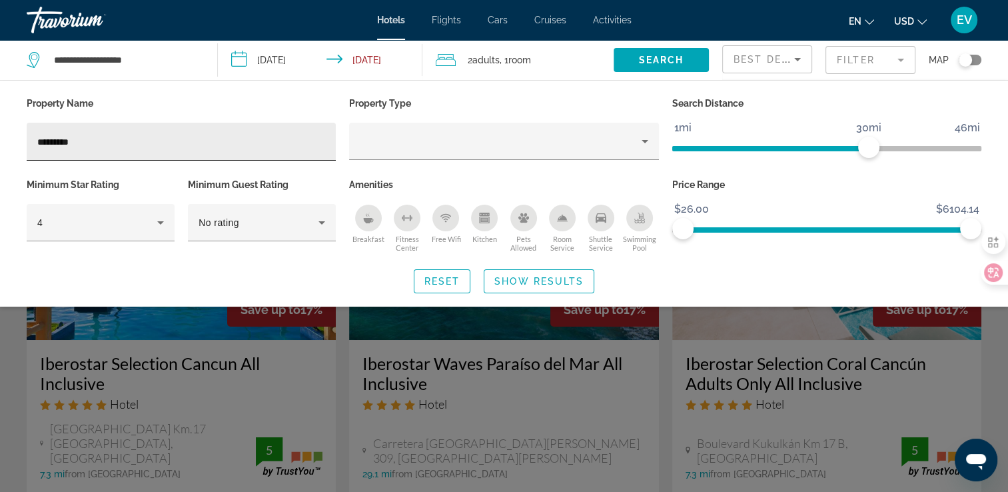
click at [247, 127] on div "*********" at bounding box center [181, 142] width 288 height 38
type input "*"
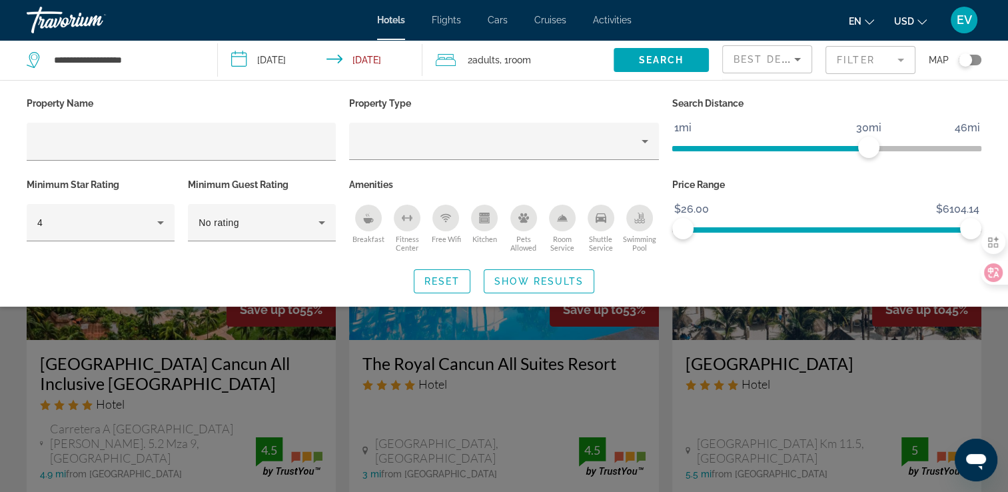
click at [224, 401] on div "Search widget" at bounding box center [504, 346] width 1008 height 292
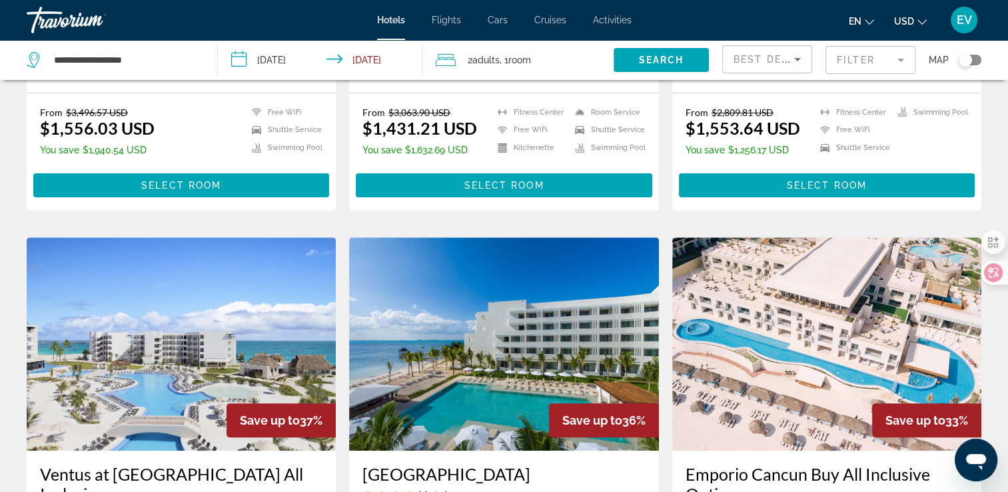
scroll to position [133, 0]
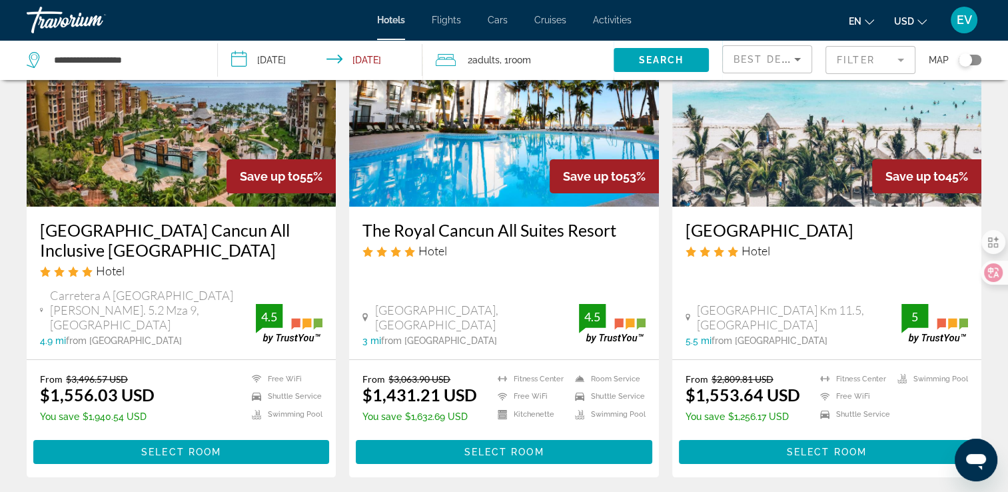
click at [858, 63] on mat-form-field "Filter" at bounding box center [870, 60] width 90 height 28
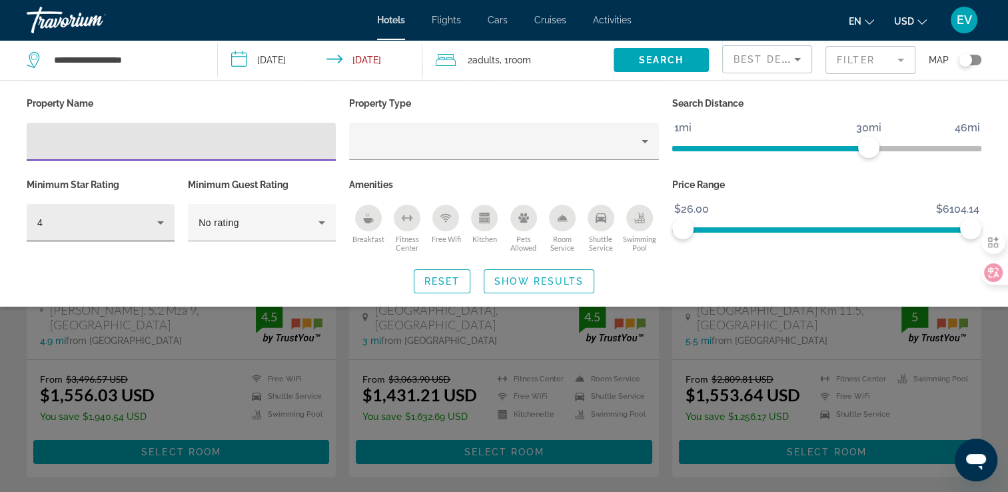
click at [131, 221] on div "4" at bounding box center [97, 223] width 120 height 16
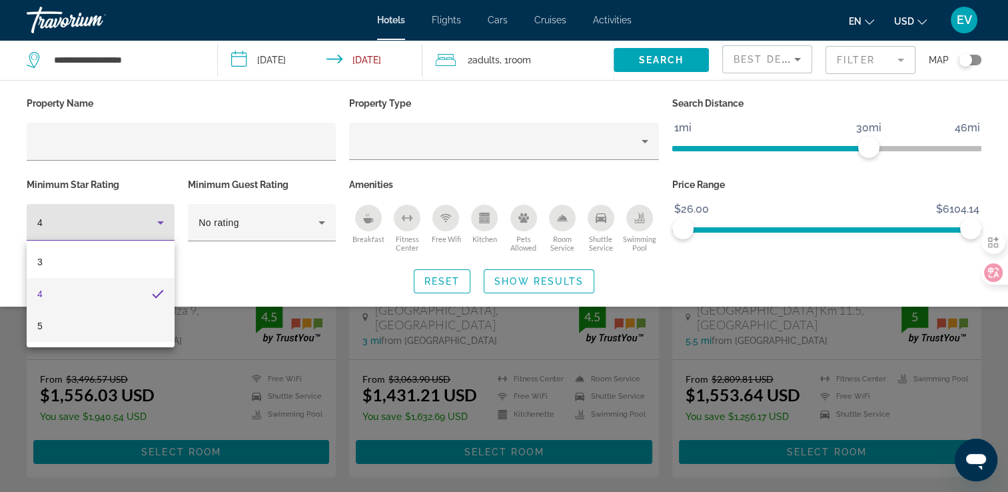
click at [101, 325] on mat-option "5" at bounding box center [101, 326] width 148 height 32
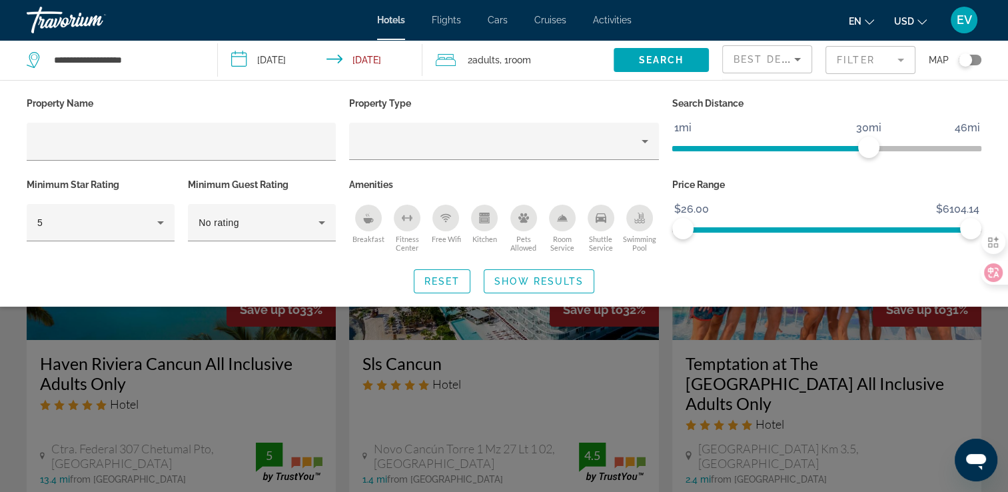
click at [11, 338] on div "Search widget" at bounding box center [504, 346] width 1008 height 292
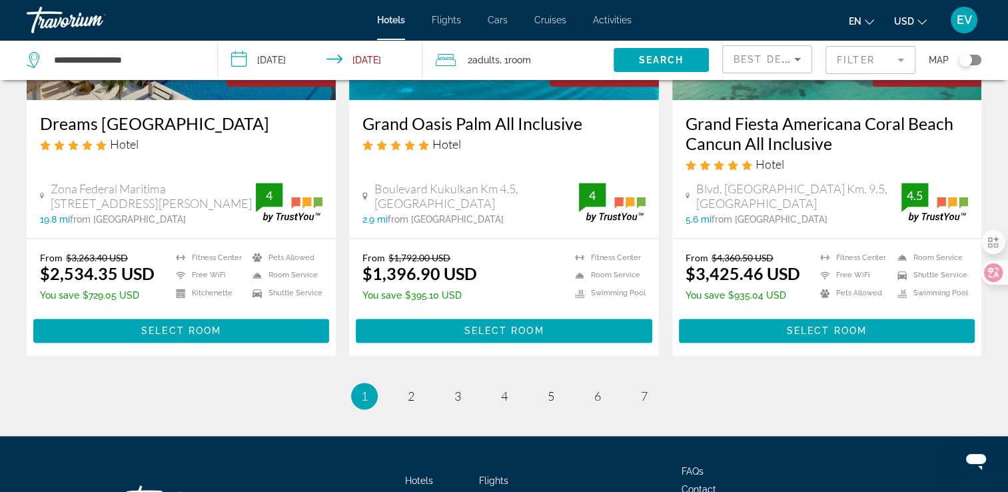
scroll to position [1799, 0]
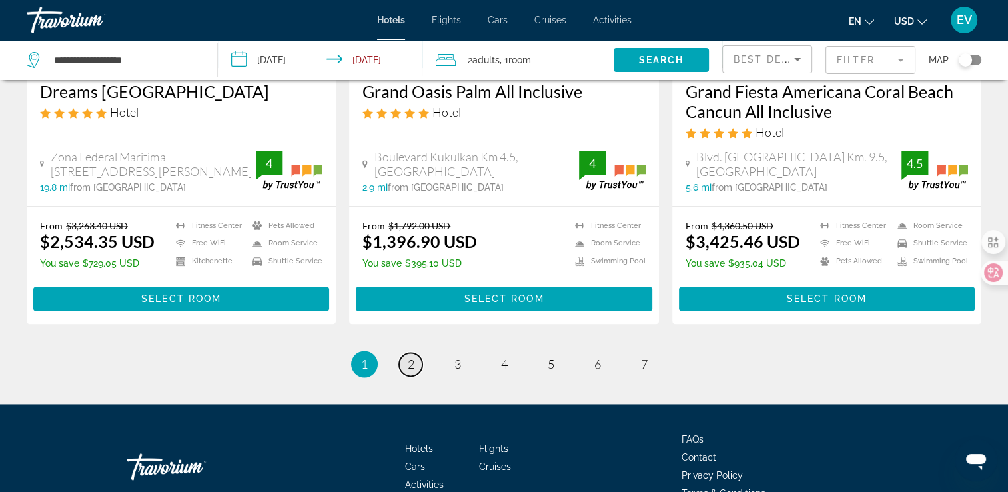
click at [409, 356] on span "2" at bounding box center [411, 363] width 7 height 15
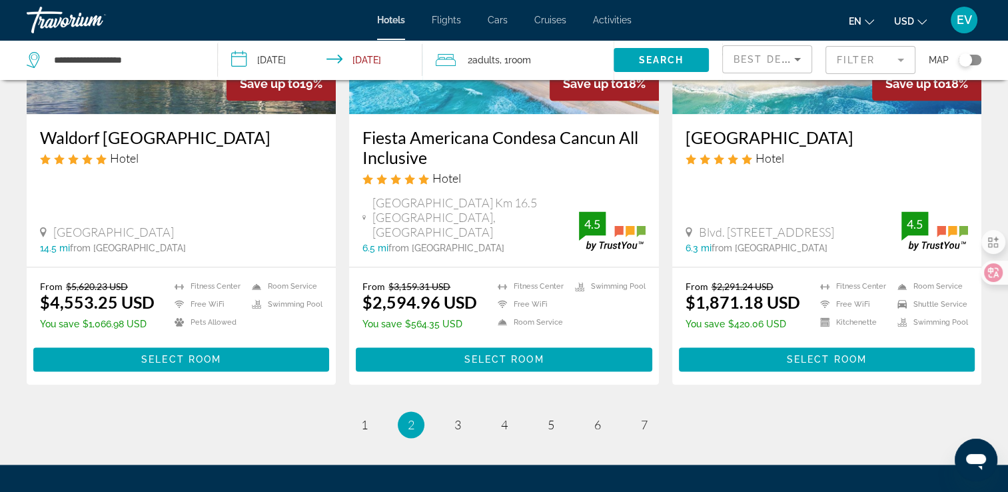
scroll to position [1799, 0]
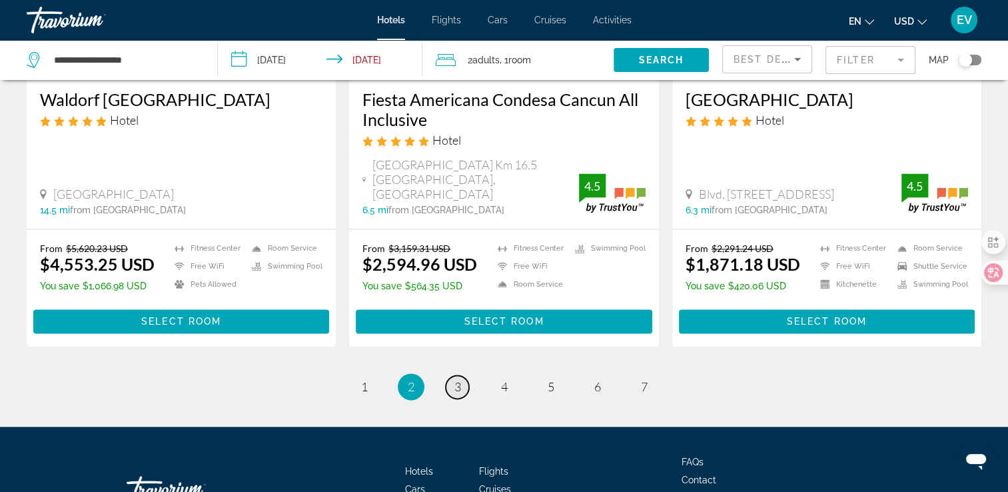
click at [450, 375] on link "page 3" at bounding box center [457, 386] width 23 height 23
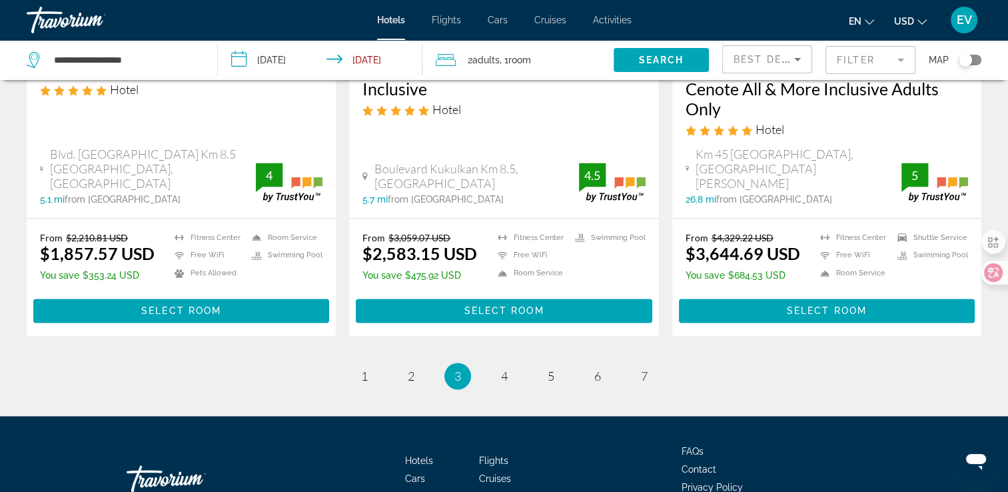
scroll to position [1908, 0]
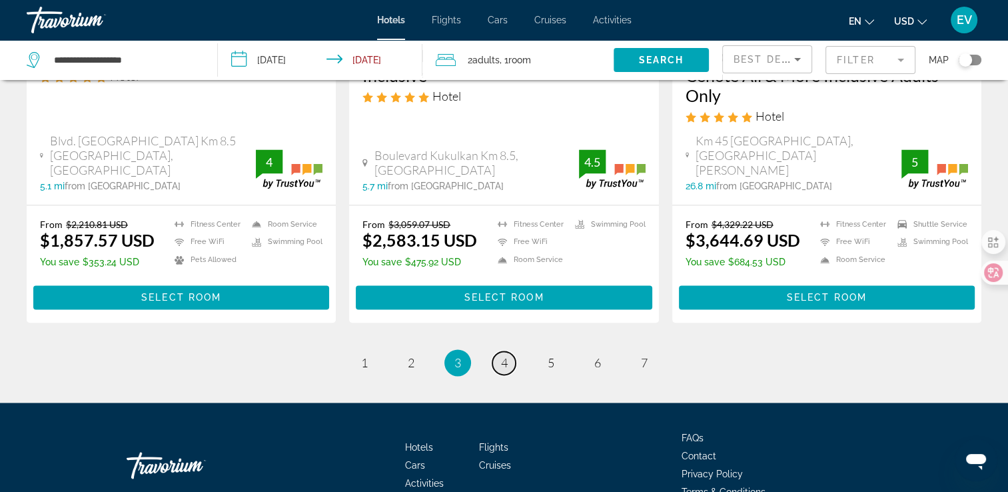
click at [504, 355] on span "4" at bounding box center [504, 362] width 7 height 15
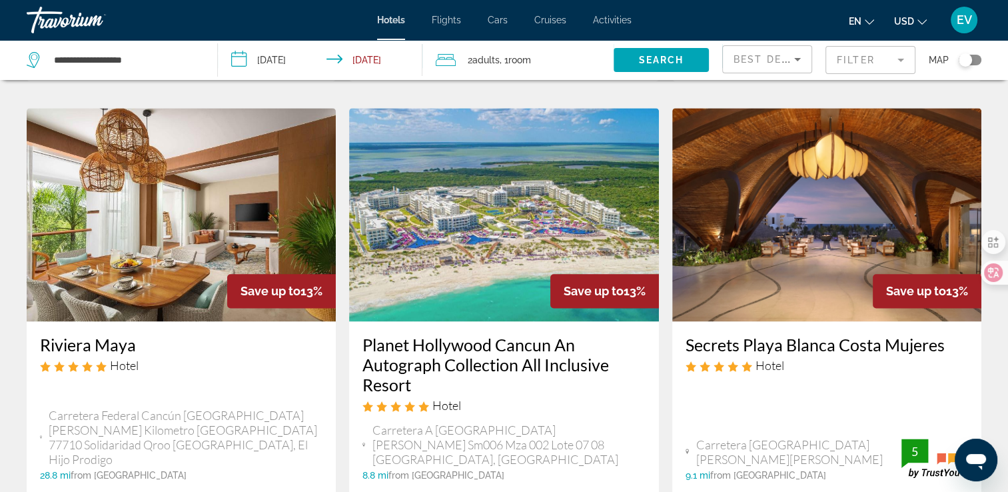
scroll to position [1666, 0]
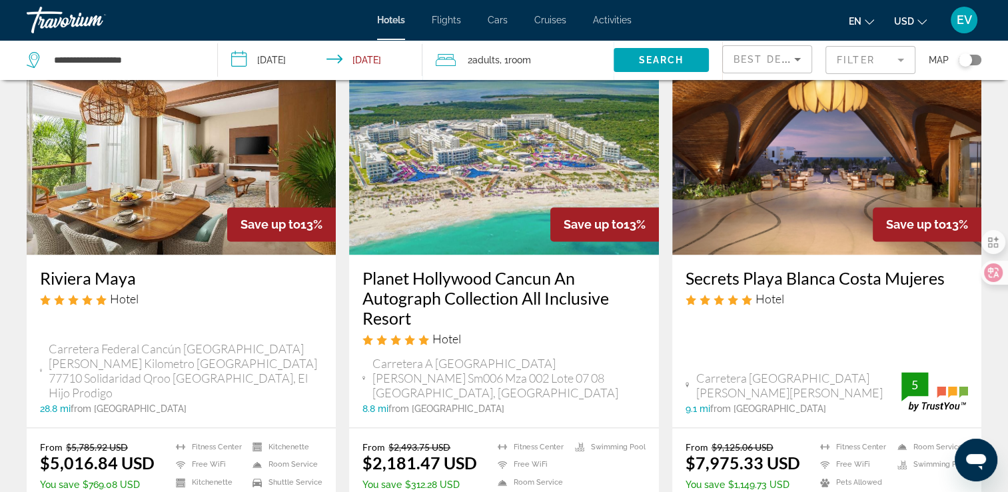
click at [759, 62] on span "Best Deals" at bounding box center [768, 59] width 69 height 11
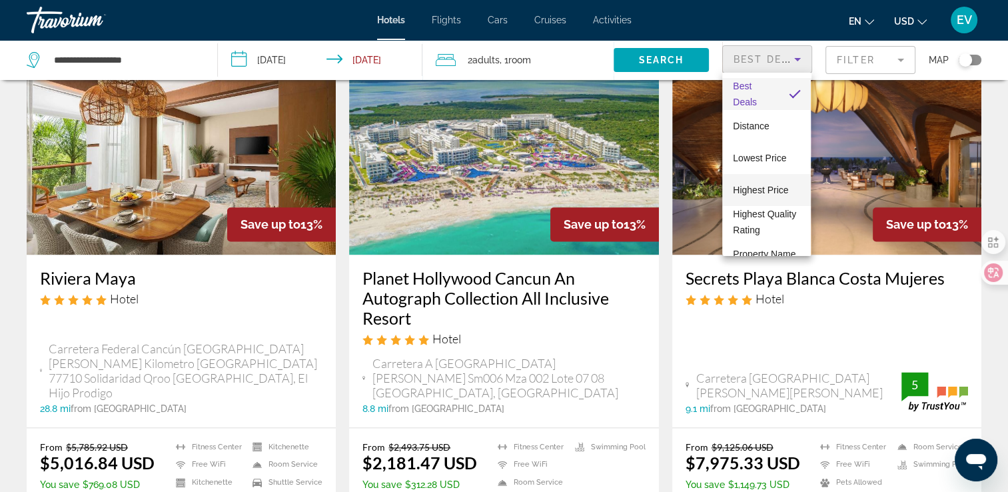
click at [762, 191] on span "Highest Price" at bounding box center [760, 190] width 55 height 11
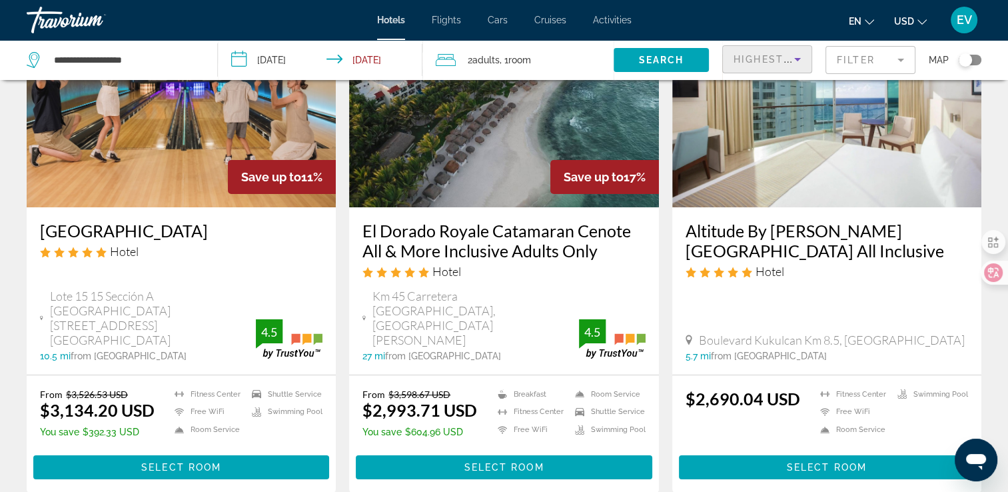
scroll to position [133, 0]
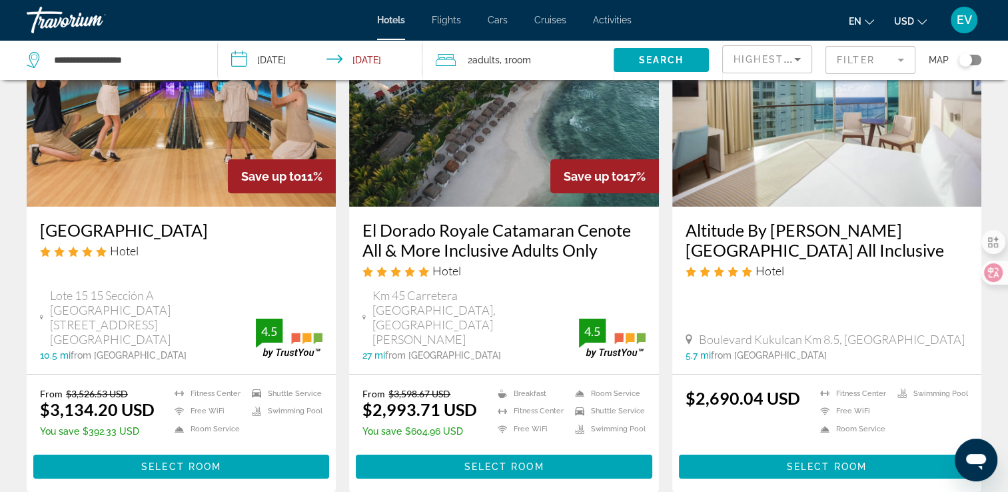
click at [858, 55] on mat-form-field "Filter" at bounding box center [870, 60] width 90 height 28
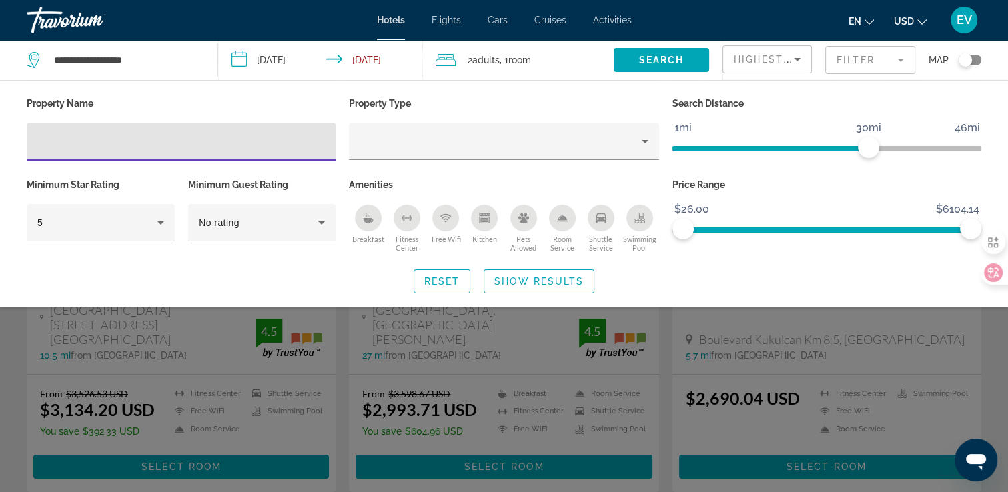
click at [17, 337] on div "Search widget" at bounding box center [504, 346] width 1008 height 292
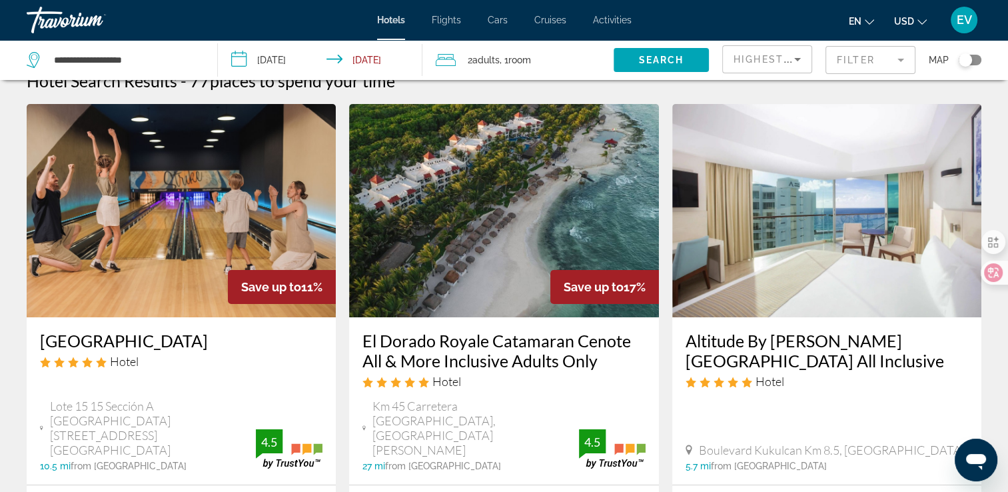
scroll to position [0, 0]
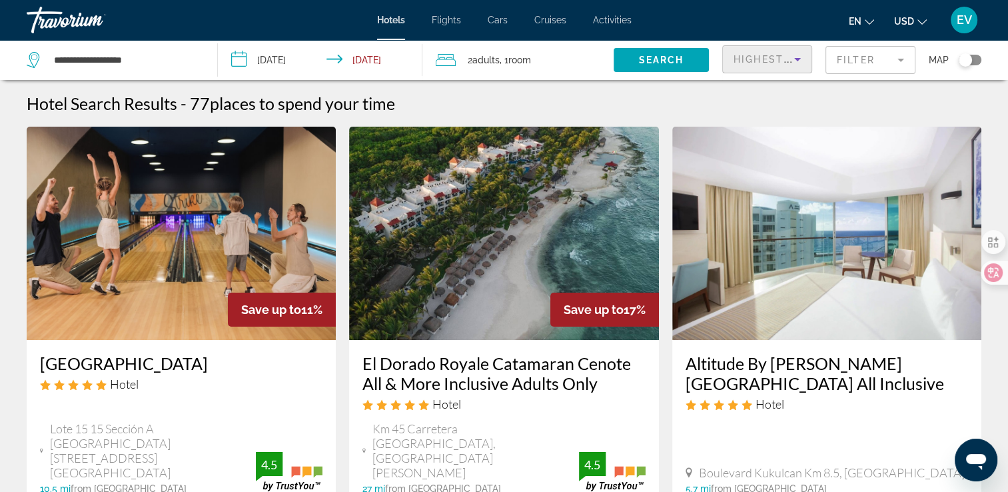
click at [782, 61] on span "Highest Price" at bounding box center [777, 59] width 87 height 11
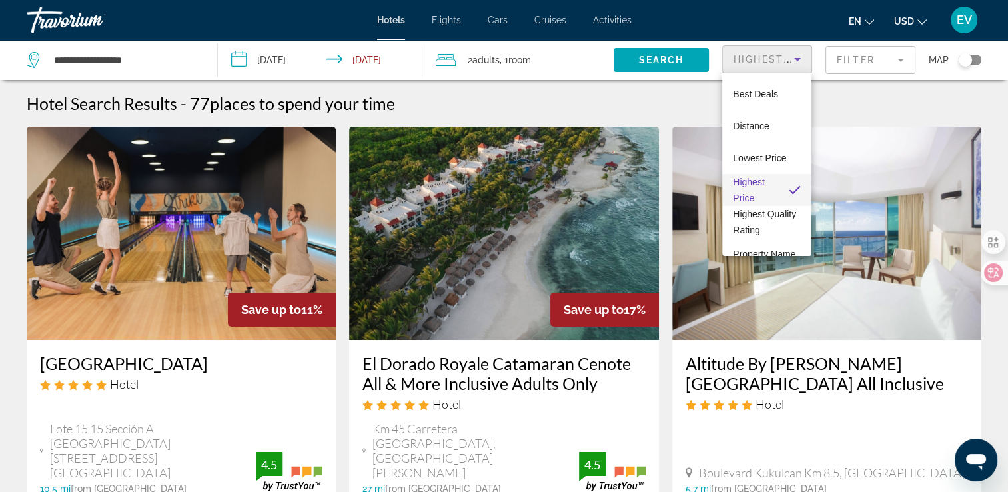
click at [857, 59] on div at bounding box center [504, 246] width 1008 height 492
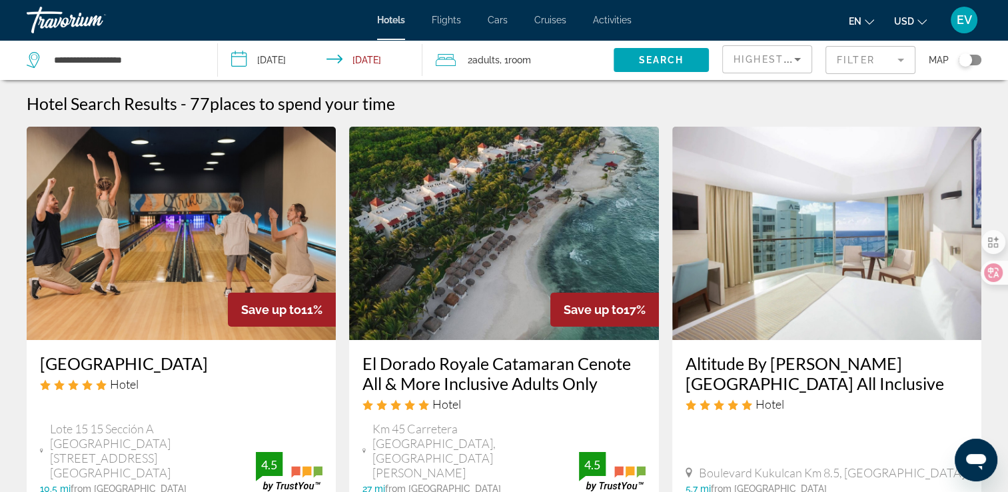
click at [857, 59] on mat-form-field "Filter" at bounding box center [870, 60] width 90 height 28
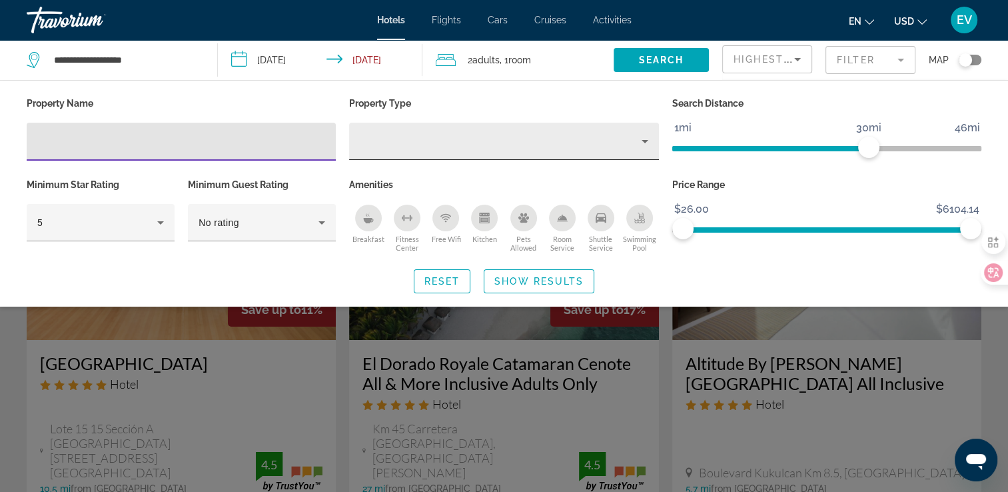
click at [628, 141] on div "Property type" at bounding box center [500, 141] width 281 height 16
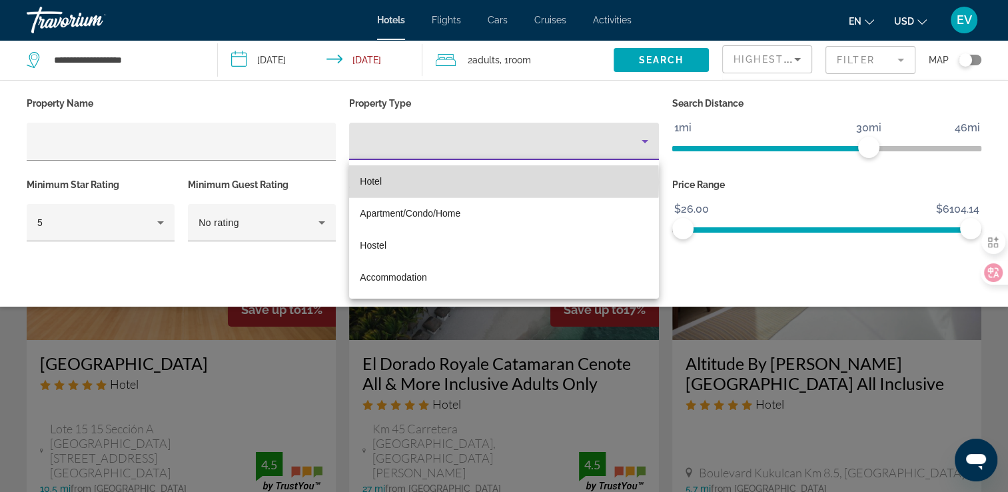
click at [392, 182] on mat-option "Hotel" at bounding box center [503, 181] width 309 height 32
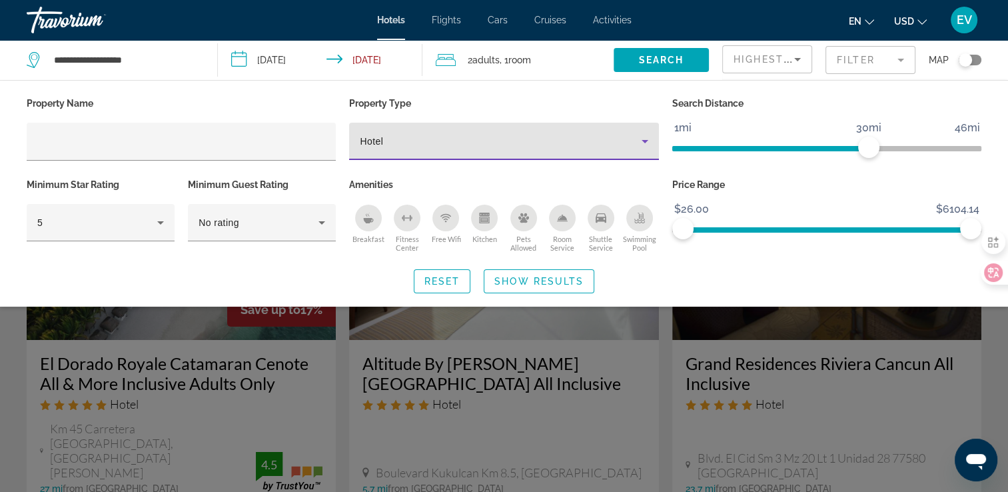
click at [16, 348] on div "Search widget" at bounding box center [504, 346] width 1008 height 292
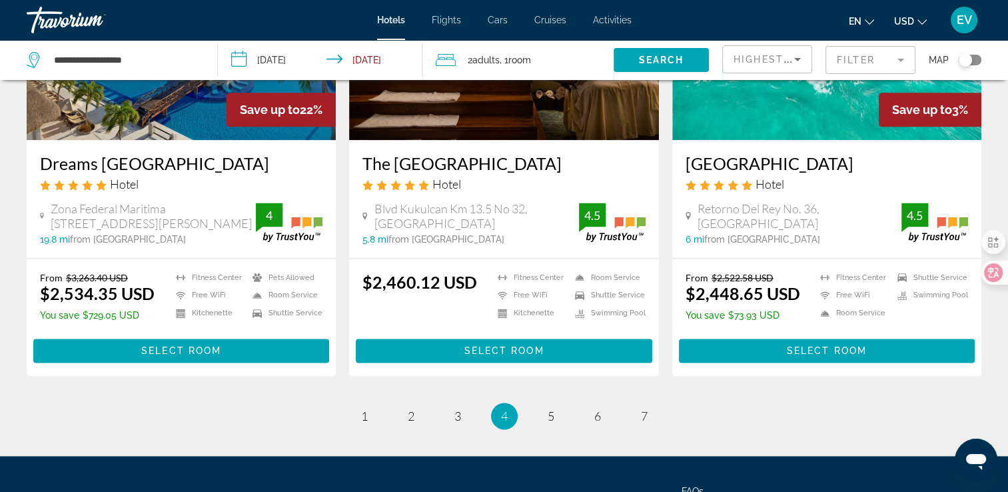
scroll to position [1842, 0]
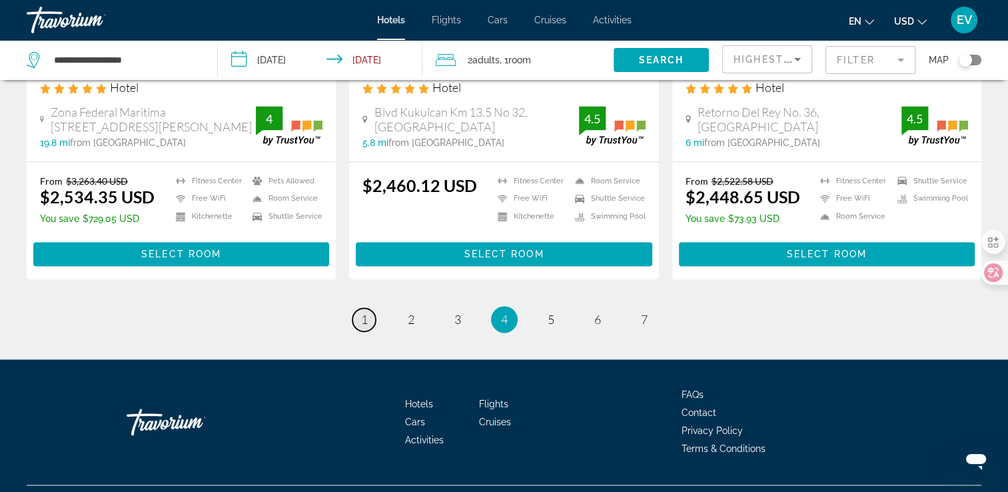
click at [363, 312] on span "1" at bounding box center [364, 319] width 7 height 15
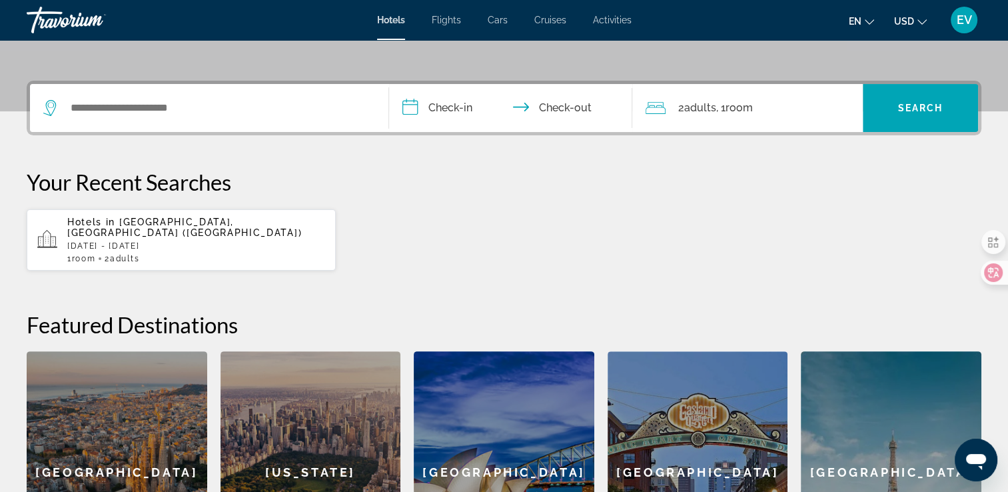
scroll to position [200, 0]
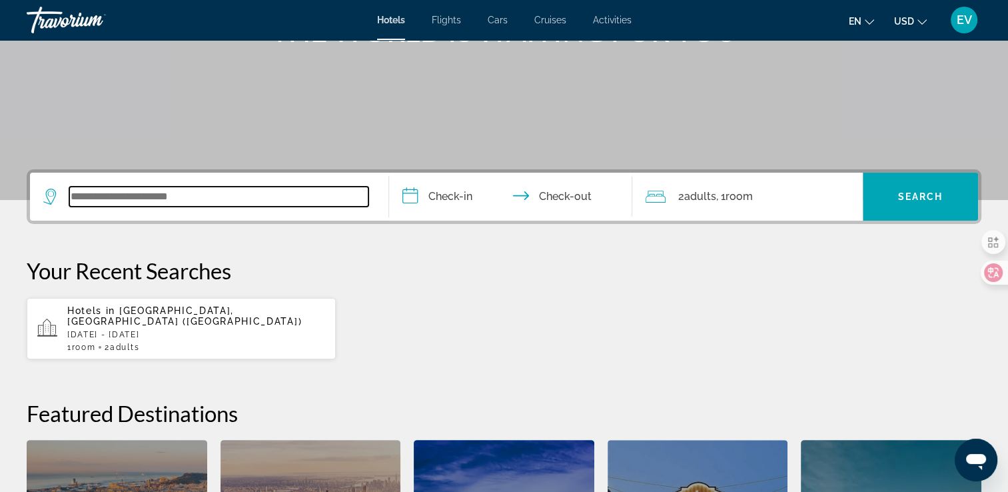
click at [245, 193] on input "Search widget" at bounding box center [218, 197] width 299 height 20
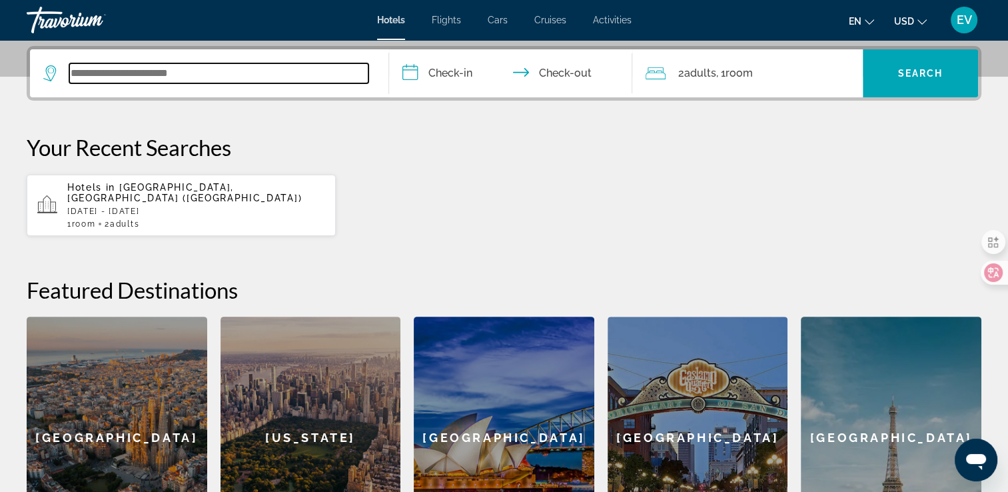
scroll to position [325, 0]
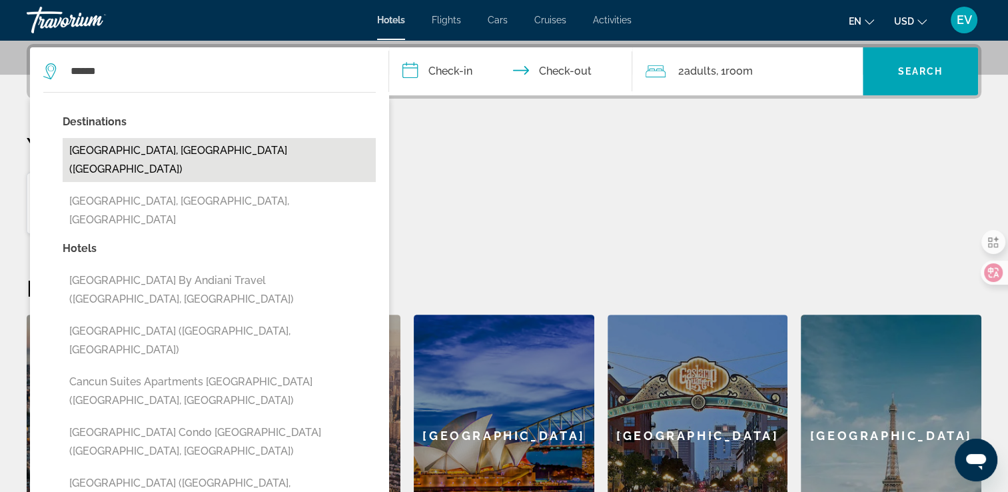
click at [207, 153] on button "[GEOGRAPHIC_DATA], [GEOGRAPHIC_DATA] ([GEOGRAPHIC_DATA])" at bounding box center [219, 160] width 313 height 44
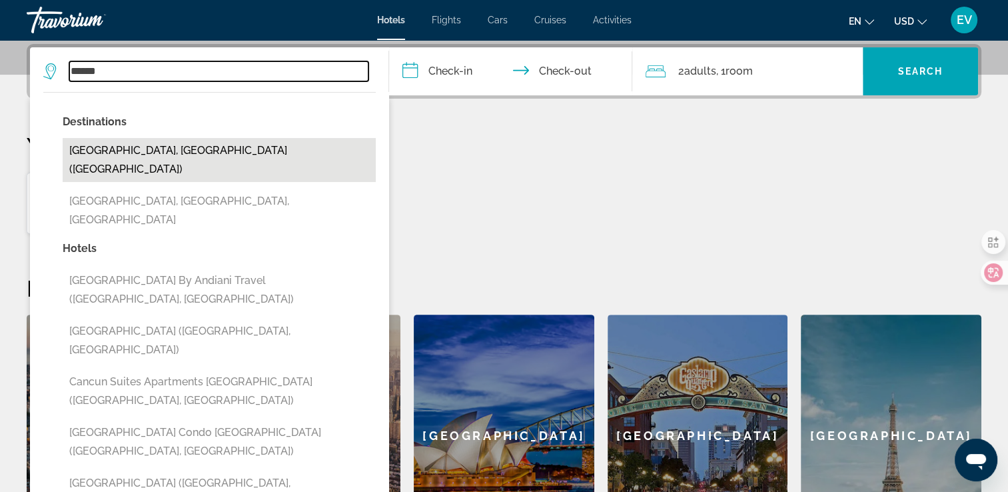
type input "**********"
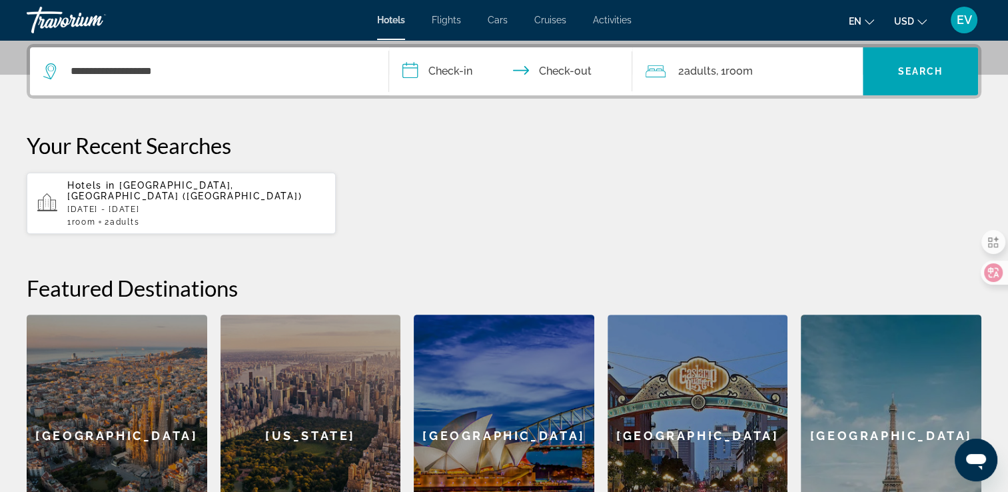
click at [460, 73] on input "**********" at bounding box center [513, 73] width 249 height 52
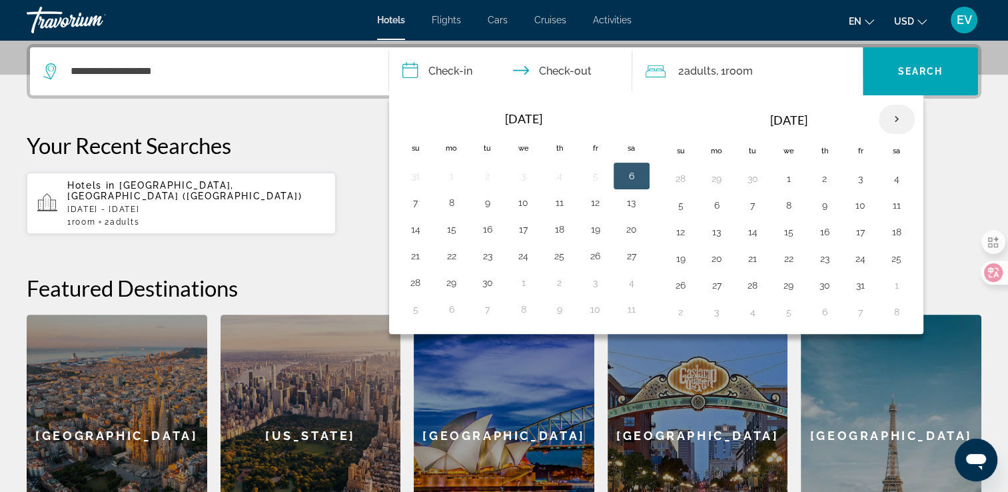
click at [895, 115] on th "Next month" at bounding box center [897, 119] width 36 height 29
click at [715, 205] on button "3" at bounding box center [716, 205] width 21 height 19
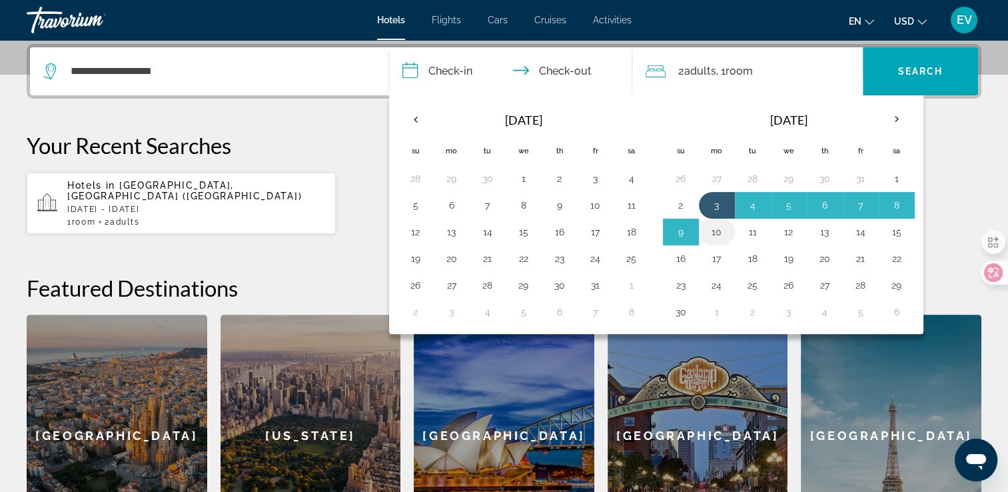
click at [713, 228] on button "10" at bounding box center [716, 232] width 21 height 19
type input "**********"
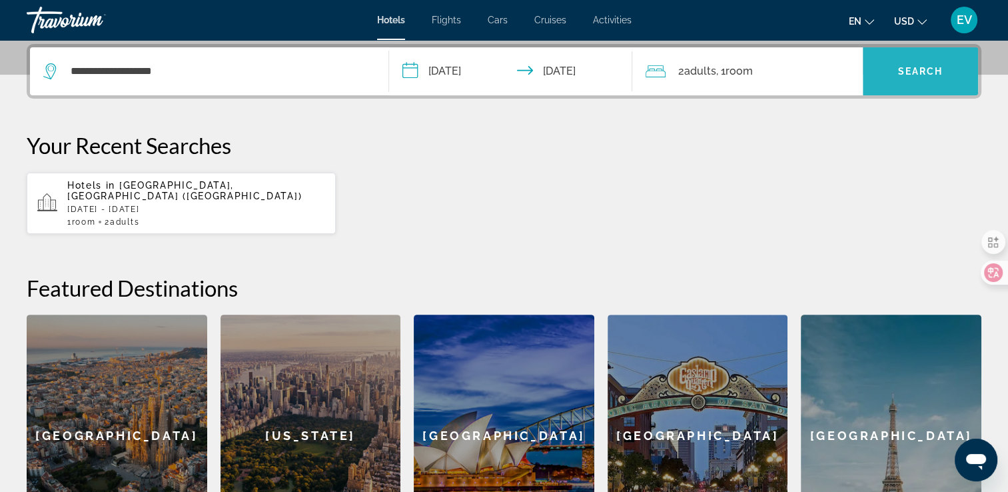
click at [905, 66] on span "Search" at bounding box center [920, 71] width 45 height 11
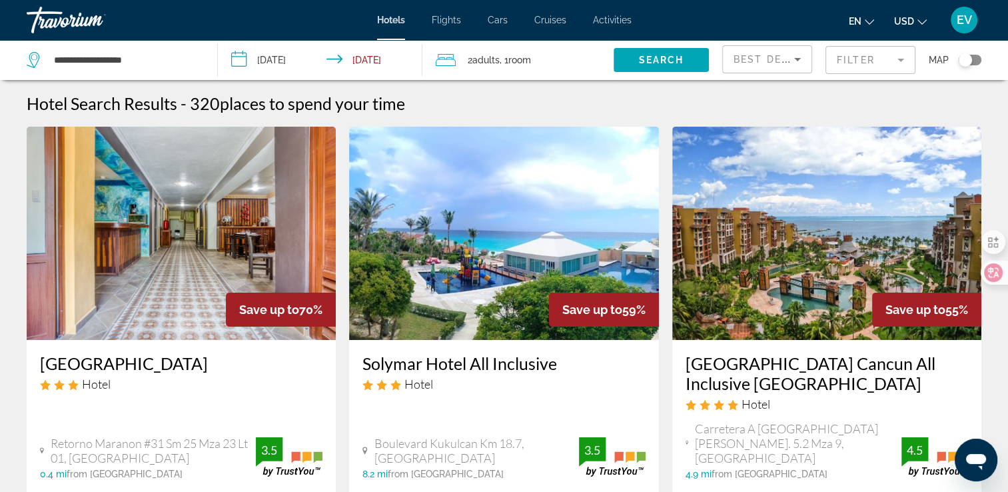
click at [859, 55] on mat-form-field "Filter" at bounding box center [870, 60] width 90 height 28
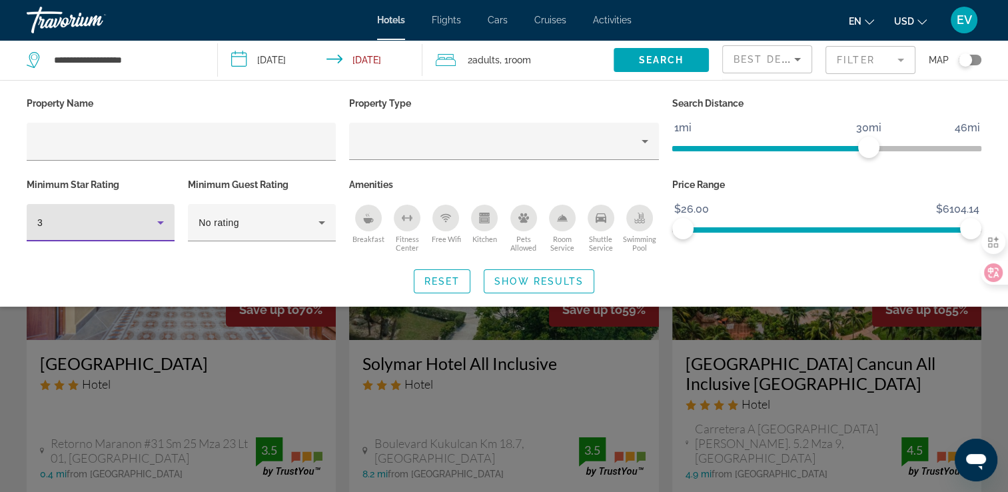
click at [151, 222] on div "3" at bounding box center [97, 223] width 120 height 16
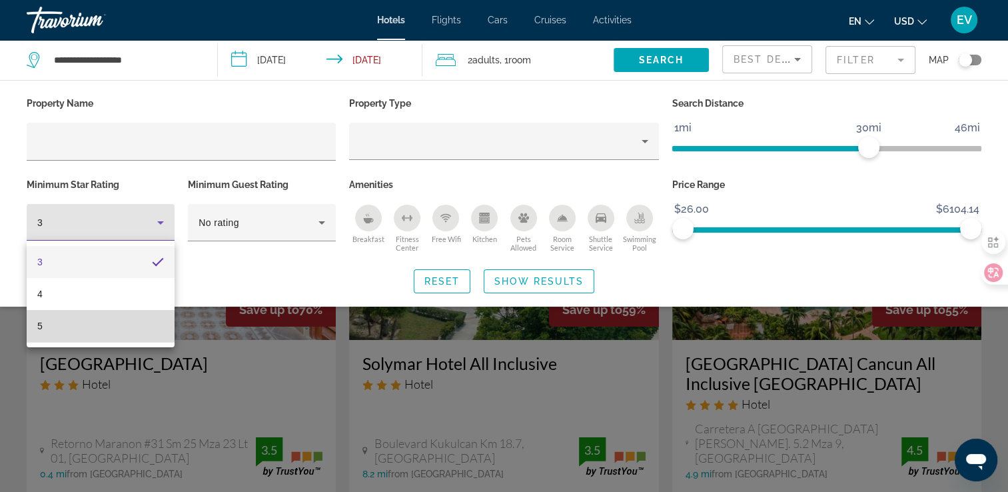
click at [99, 330] on mat-option "5" at bounding box center [101, 326] width 148 height 32
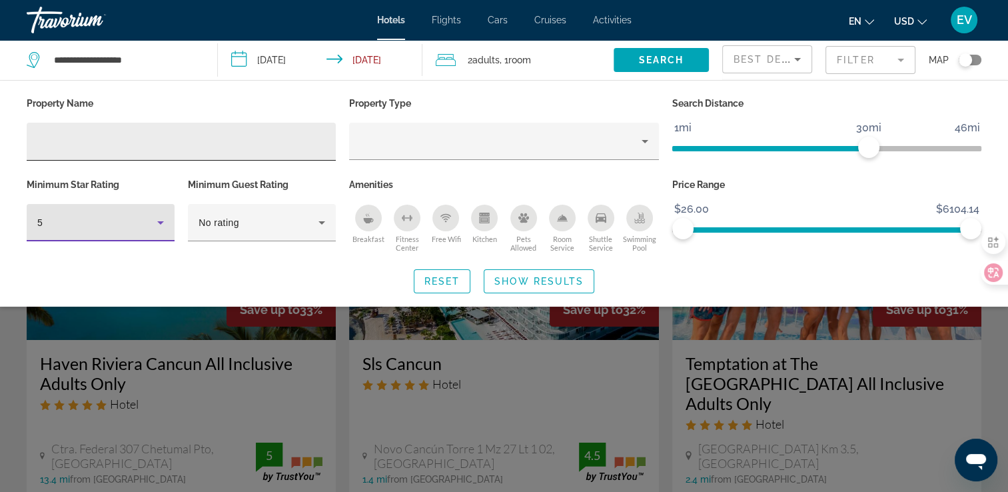
click at [136, 143] on input "Hotel Filters" at bounding box center [181, 142] width 288 height 16
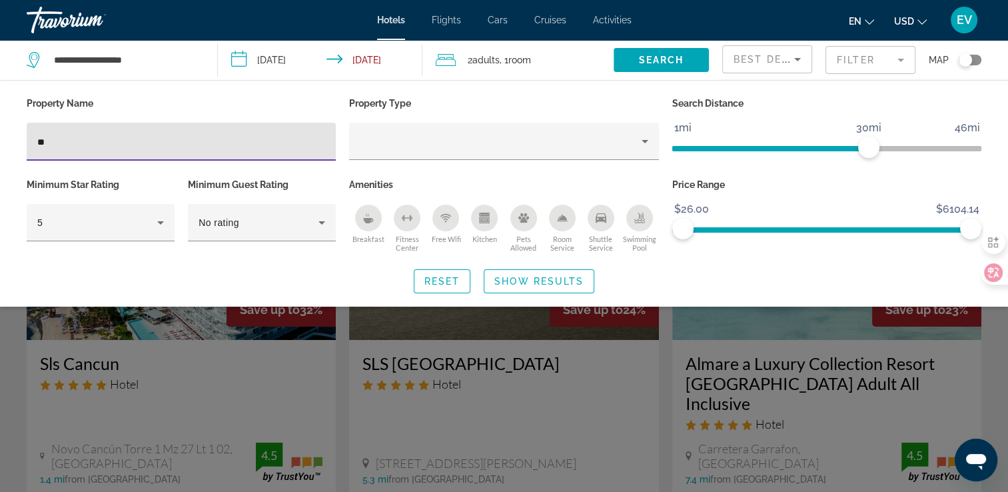
type input "**"
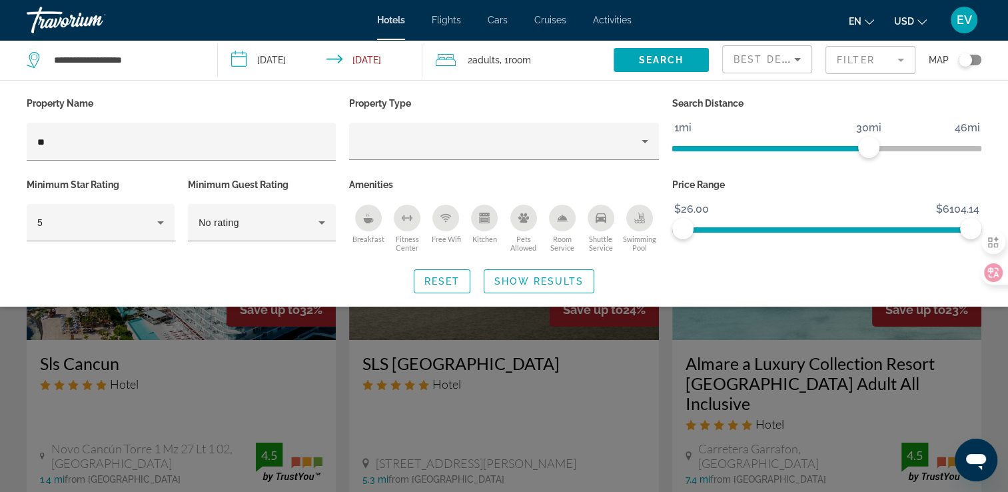
click at [197, 384] on div "Search widget" at bounding box center [504, 346] width 1008 height 292
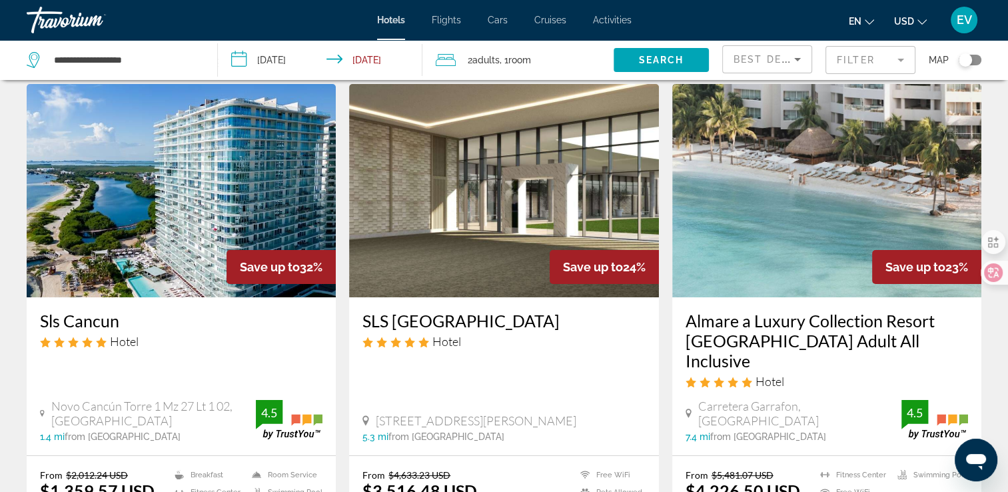
scroll to position [133, 0]
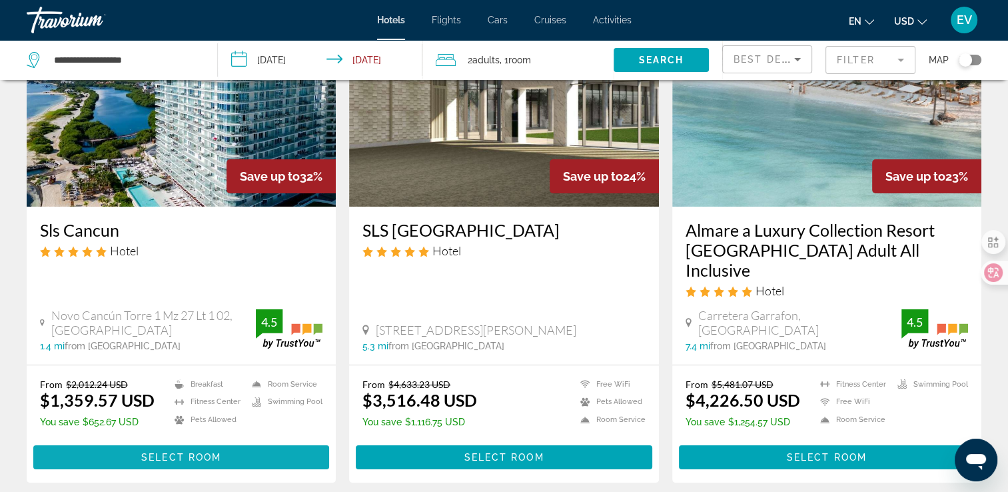
click at [129, 441] on span "Main content" at bounding box center [181, 457] width 296 height 32
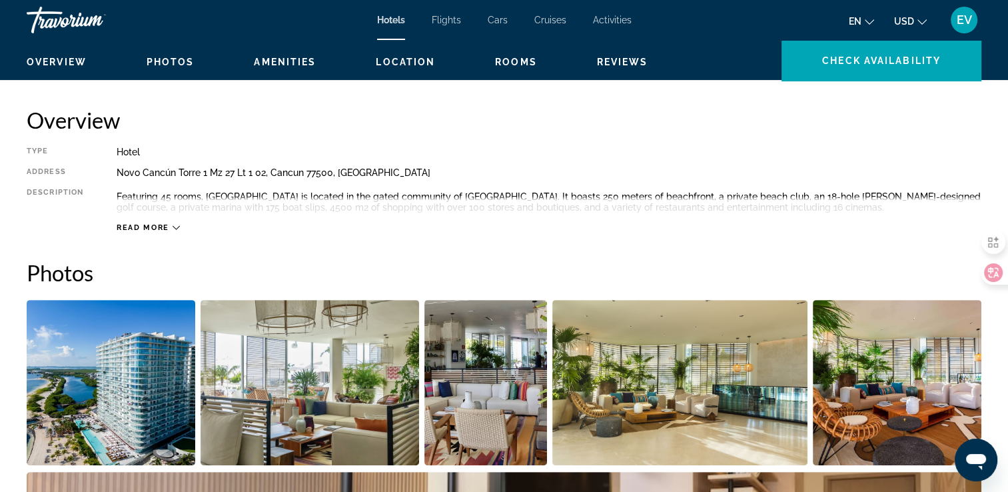
scroll to position [400, 0]
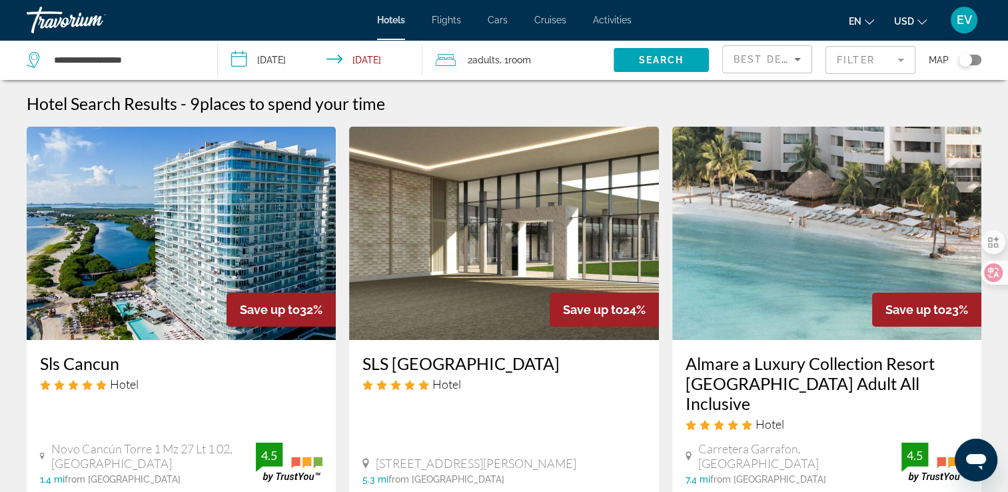
click at [846, 59] on mat-form-field "Filter" at bounding box center [870, 60] width 90 height 28
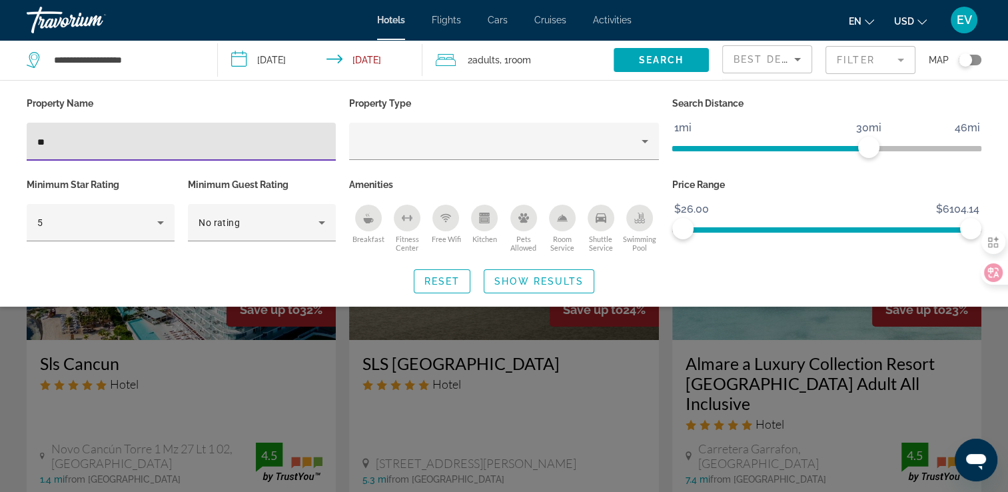
click at [125, 147] on input "**" at bounding box center [181, 142] width 288 height 16
type input "*"
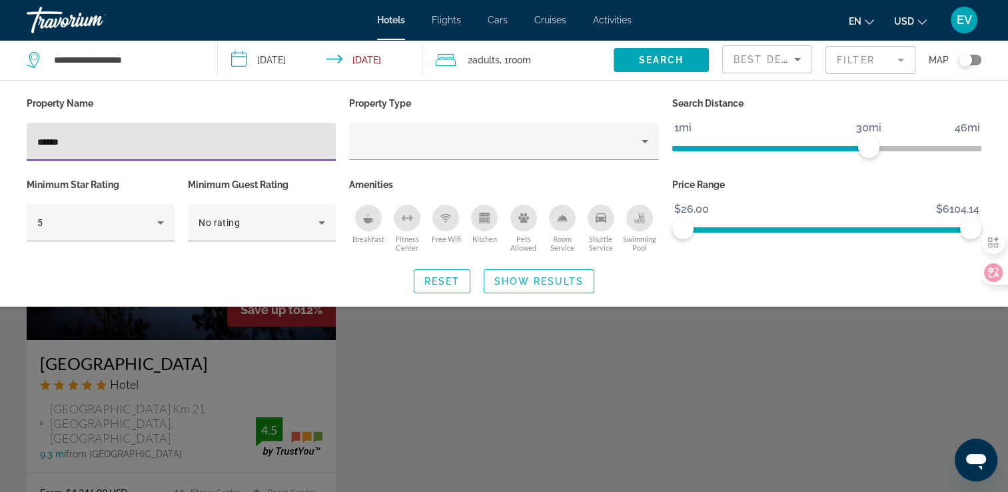
type input "*****"
click at [412, 368] on div "Search widget" at bounding box center [504, 346] width 1008 height 292
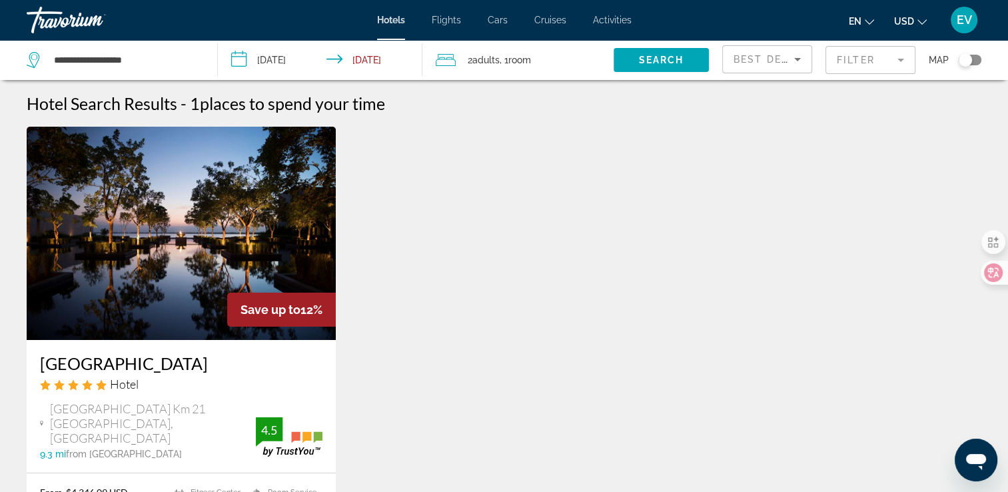
click at [616, 21] on span "Activities" at bounding box center [612, 20] width 39 height 11
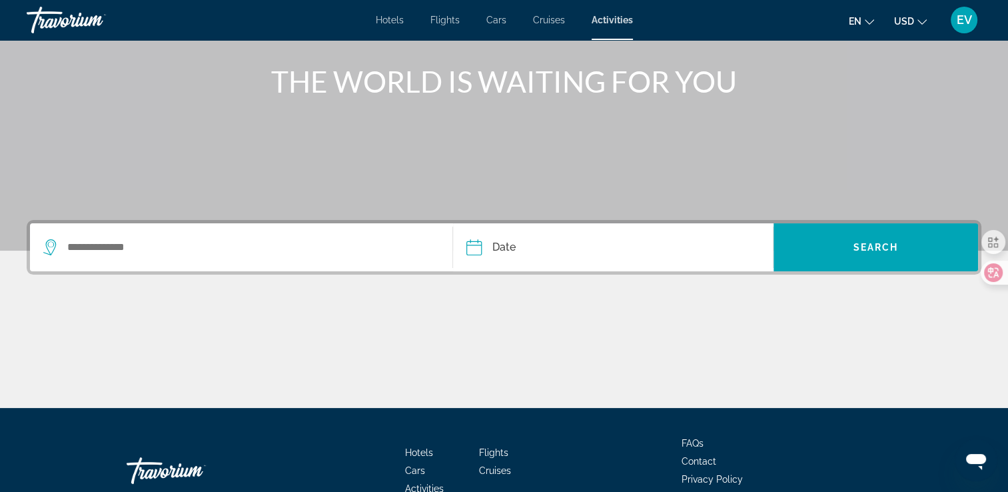
scroll to position [28, 0]
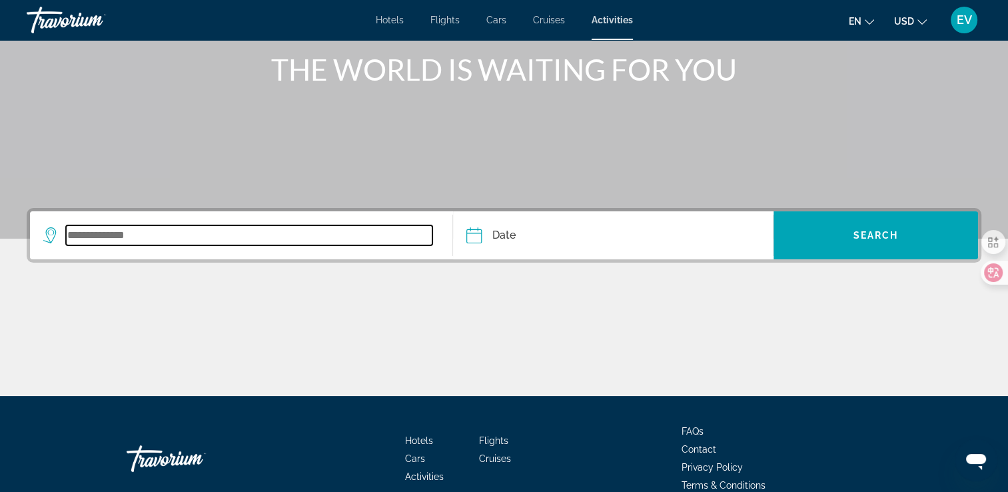
click at [183, 227] on input "Search widget" at bounding box center [249, 235] width 366 height 20
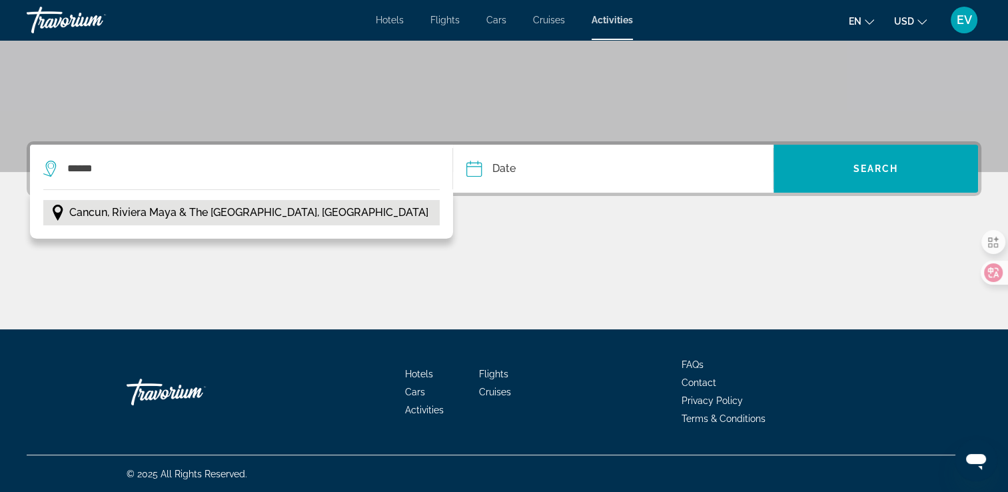
click at [341, 215] on button "Cancun, Riviera Maya & the Yucatan, Mexico" at bounding box center [241, 212] width 396 height 25
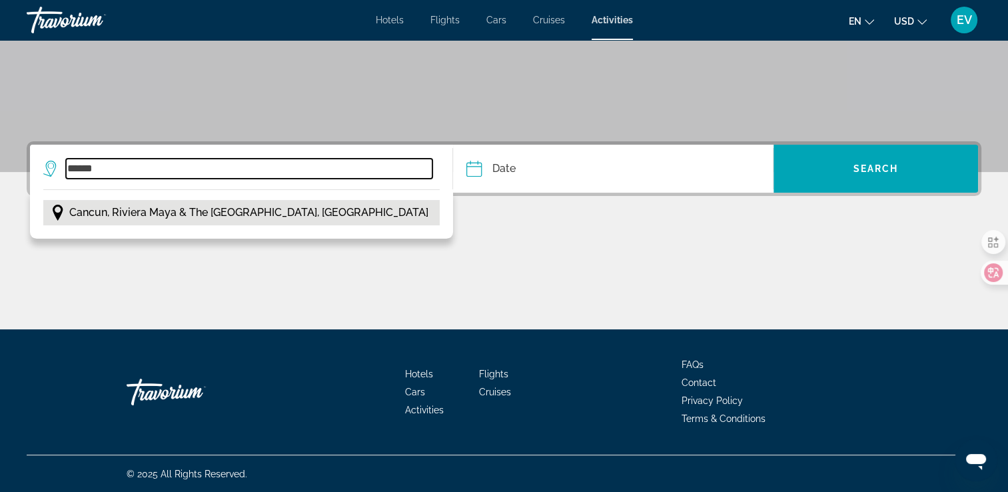
type input "**********"
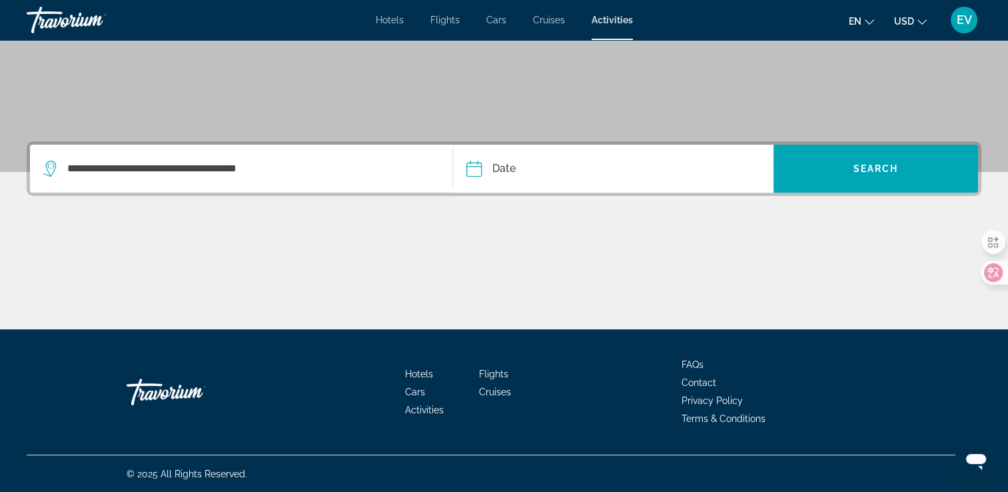
click at [610, 176] on input "Date" at bounding box center [542, 171] width 159 height 52
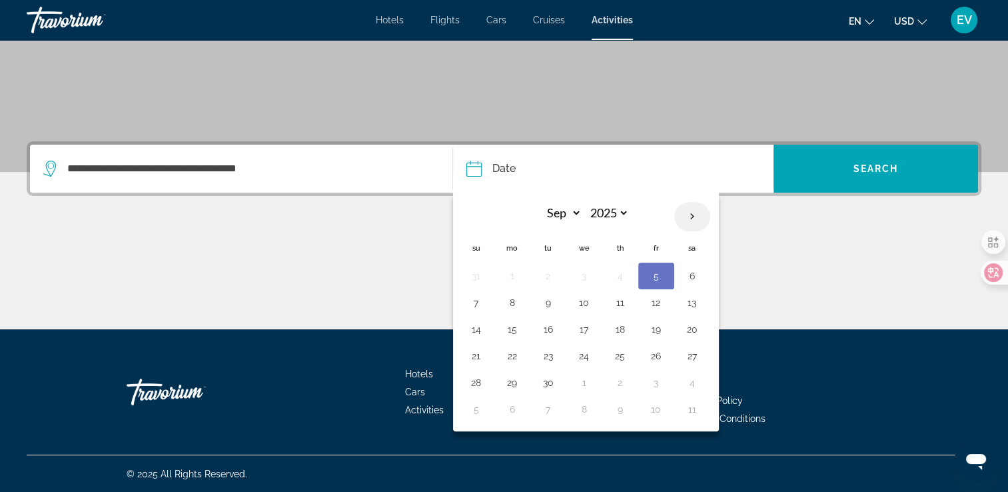
click at [694, 207] on th "Next month" at bounding box center [692, 216] width 36 height 29
select select "*"
click at [582, 299] on button "8" at bounding box center [584, 302] width 21 height 19
type input "**********"
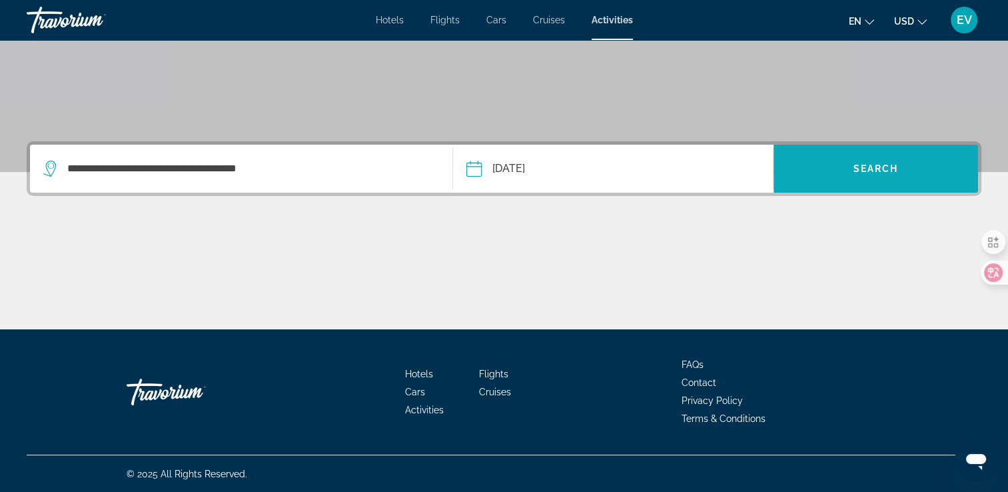
click at [866, 167] on span "Search" at bounding box center [875, 168] width 45 height 11
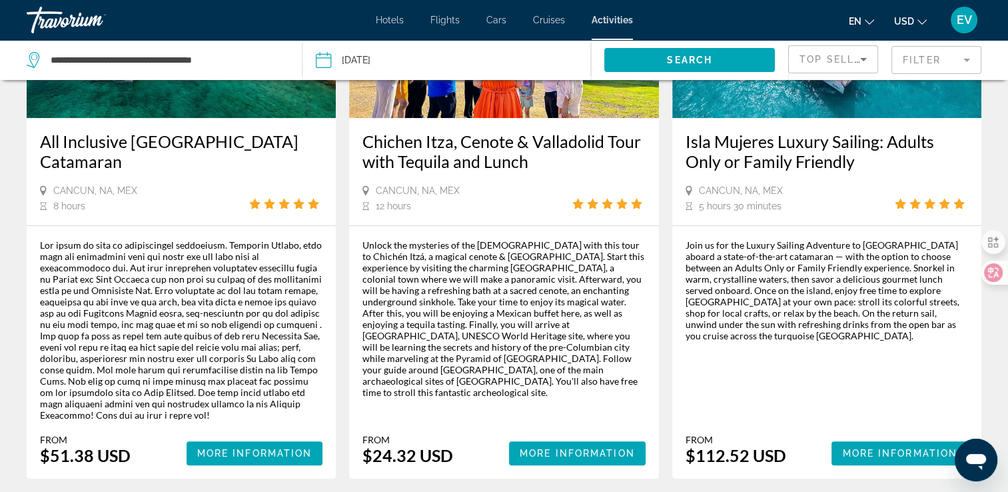
scroll to position [400, 0]
